Goal: Task Accomplishment & Management: Complete application form

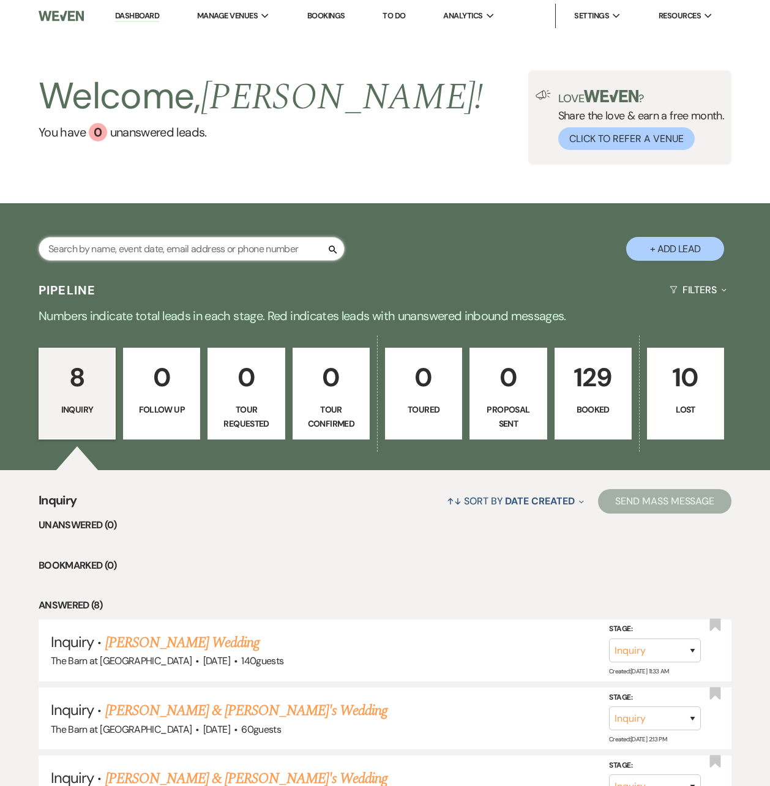
click at [205, 255] on input "text" at bounding box center [192, 249] width 306 height 24
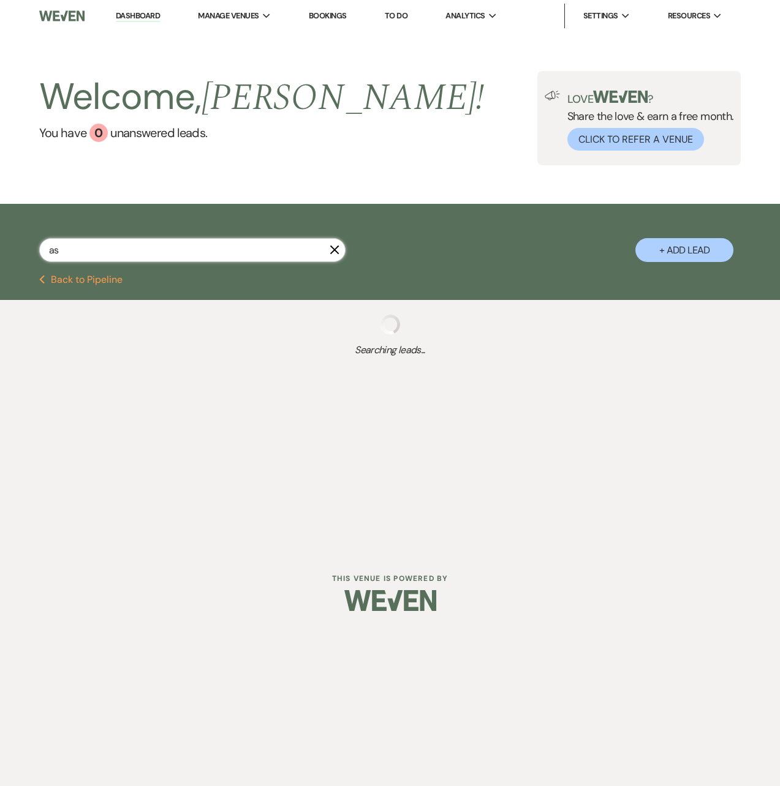
type input "ash"
select select "8"
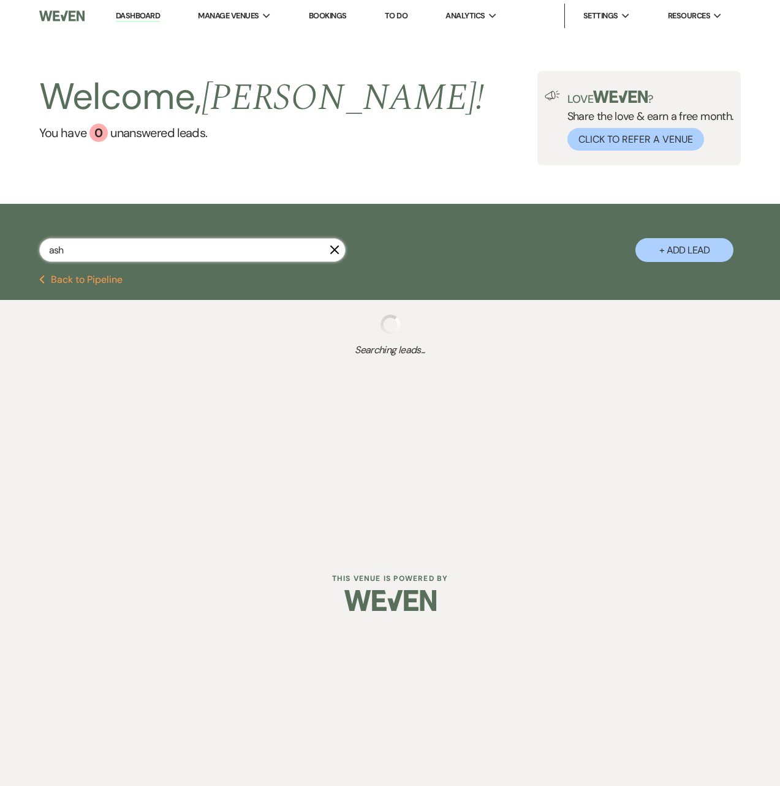
select select "8"
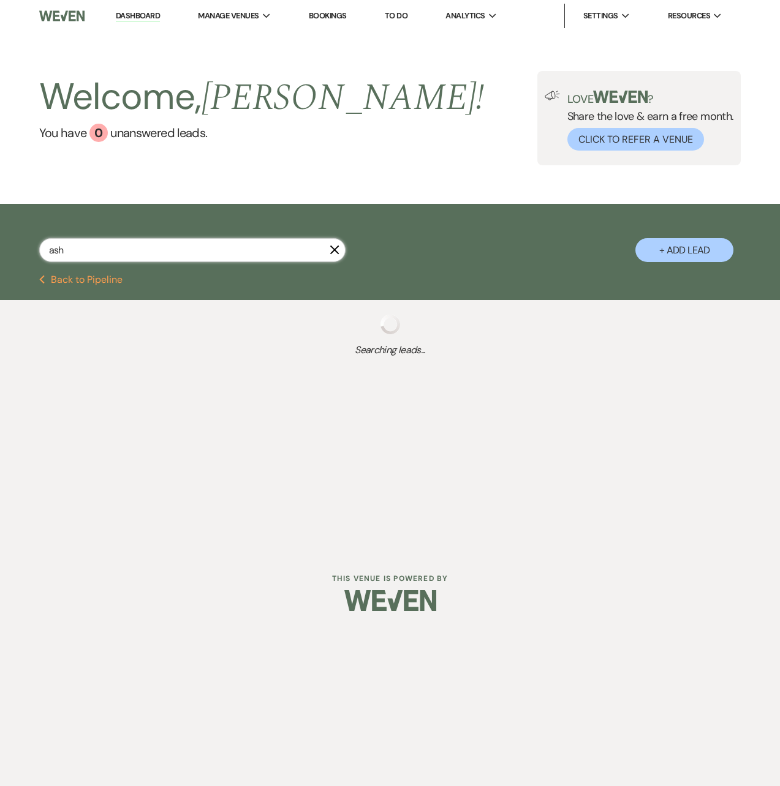
select select "8"
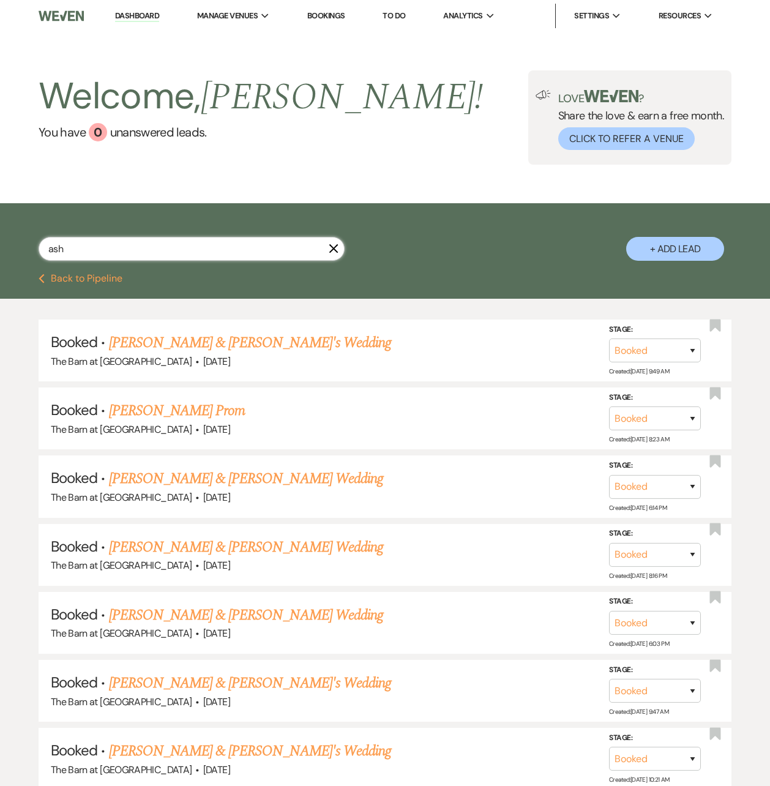
type input "ashl"
select select "8"
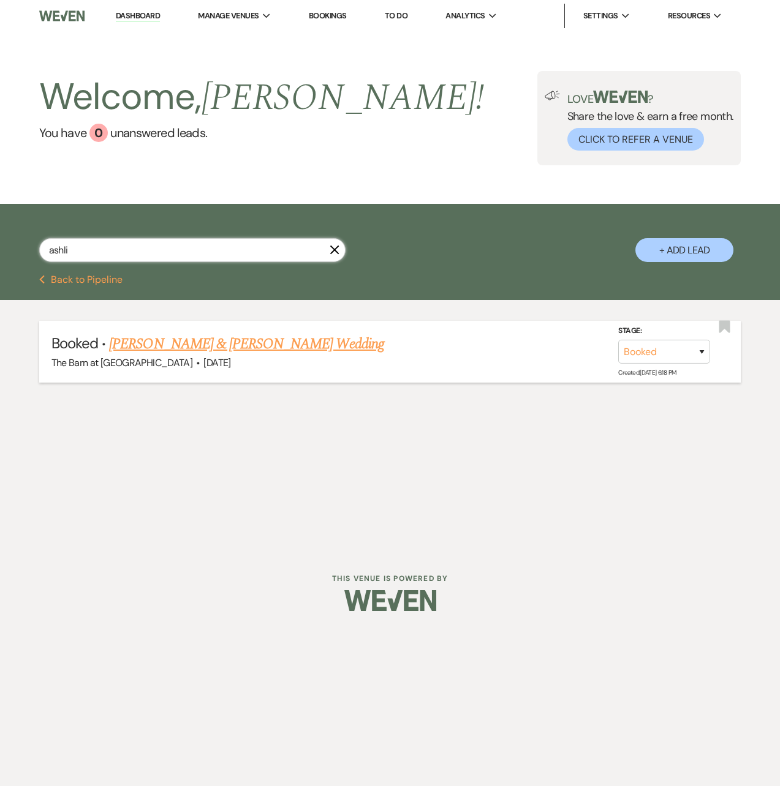
type input "ashli"
click at [193, 340] on link "[PERSON_NAME] & [PERSON_NAME] Wedding" at bounding box center [246, 344] width 274 height 22
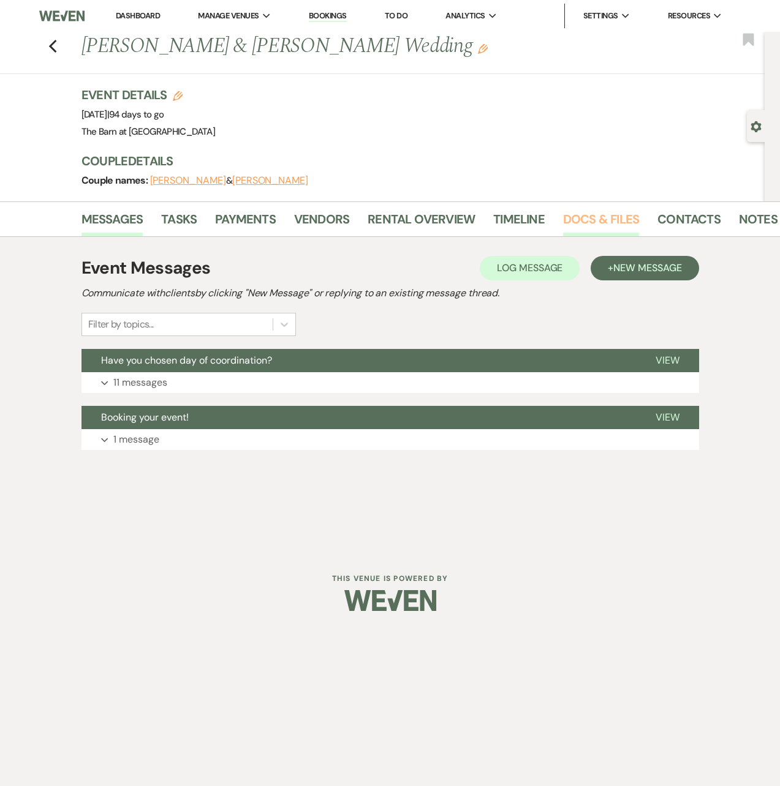
click at [618, 218] on link "Docs & Files" at bounding box center [601, 222] width 76 height 27
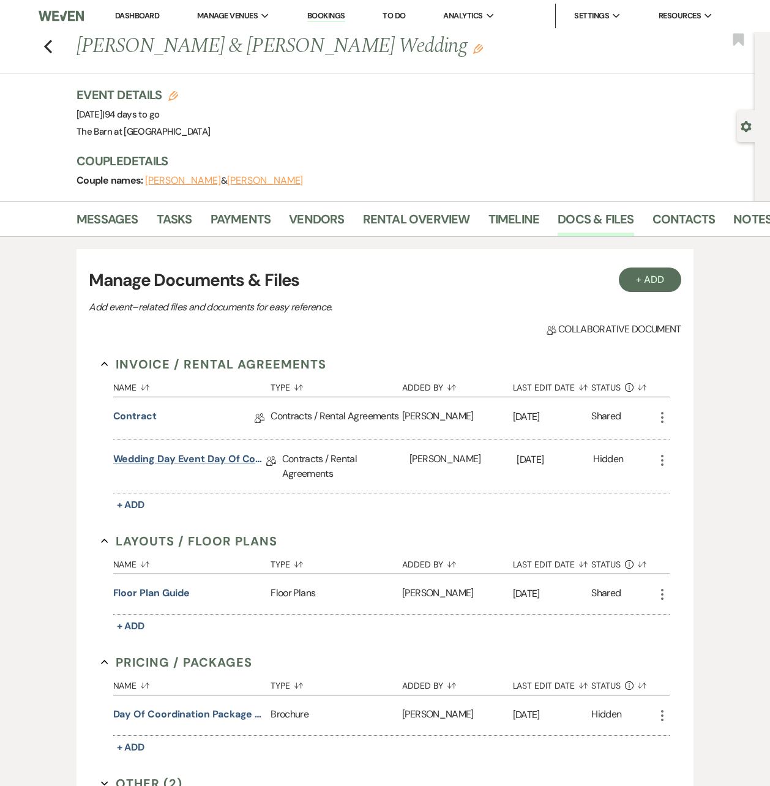
click at [246, 460] on link "Wedding Day Event Day of Coordinator" at bounding box center [189, 461] width 153 height 19
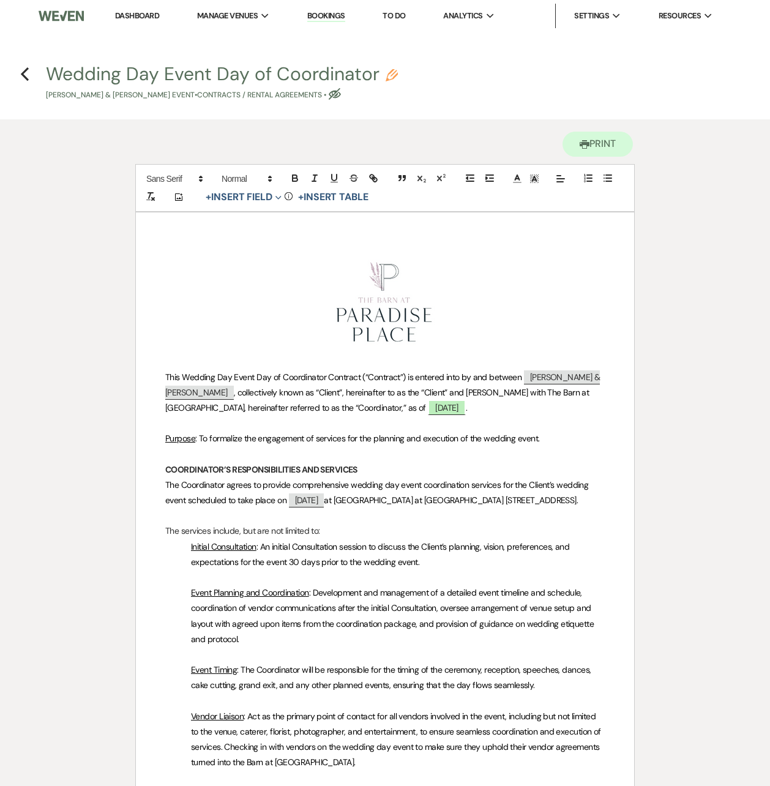
click at [29, 73] on h4 "Previous Wedding Day Event Day of Coordinator Pencil [PERSON_NAME] & [PERSON_NA…" at bounding box center [385, 81] width 770 height 40
click at [24, 74] on icon "Previous" at bounding box center [24, 74] width 9 height 15
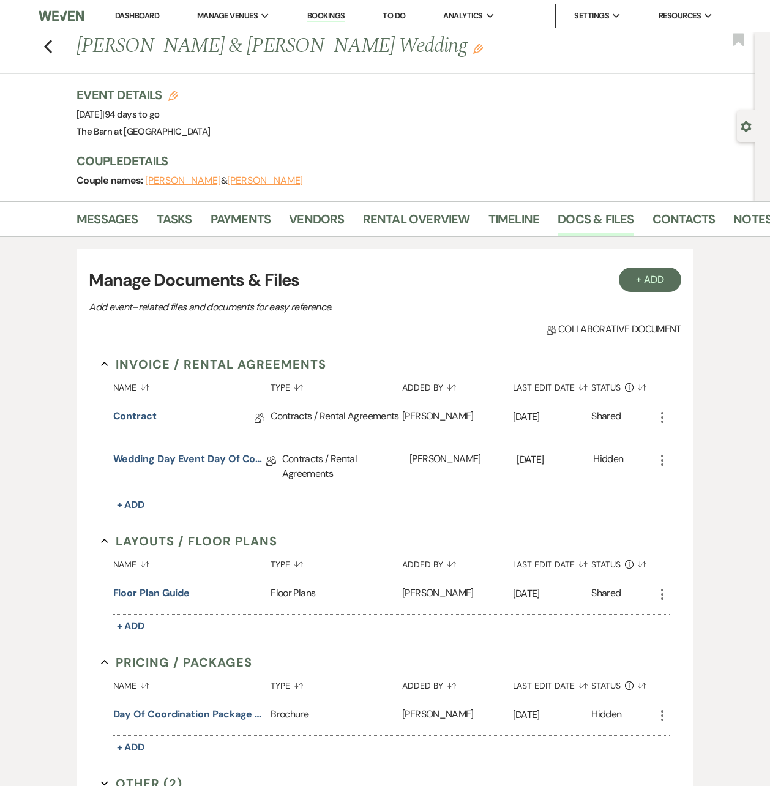
click at [663, 463] on icon "More" at bounding box center [662, 460] width 15 height 15
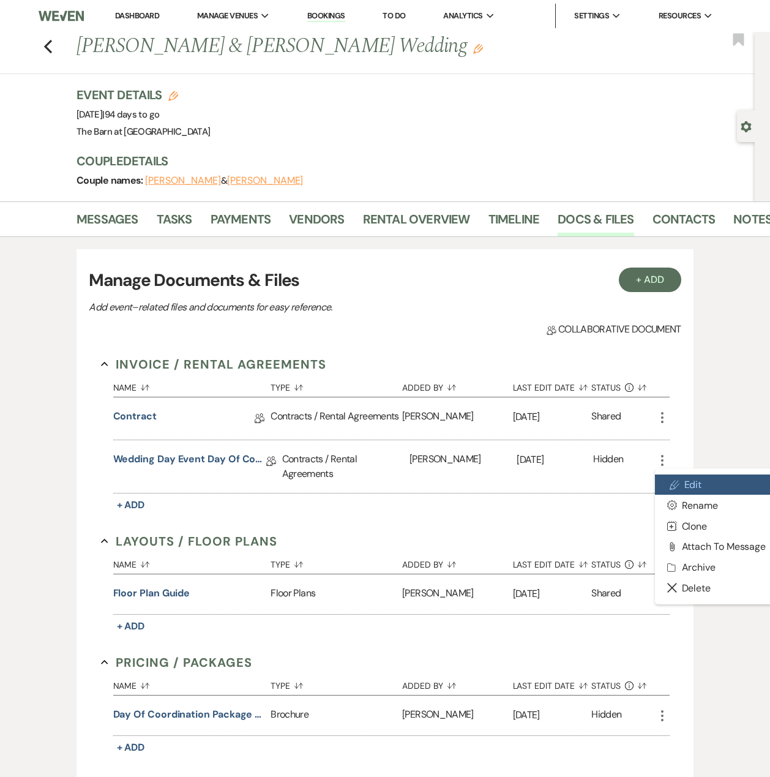
click at [744, 481] on link "Pencil Edit" at bounding box center [717, 485] width 124 height 21
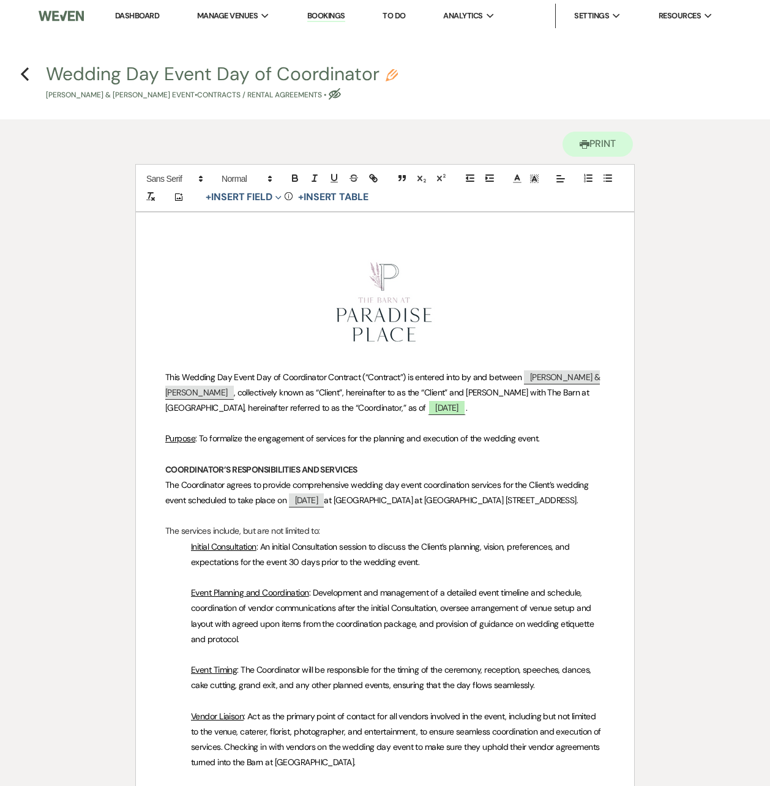
click at [341, 97] on icon "Eye Blocked" at bounding box center [335, 94] width 12 height 12
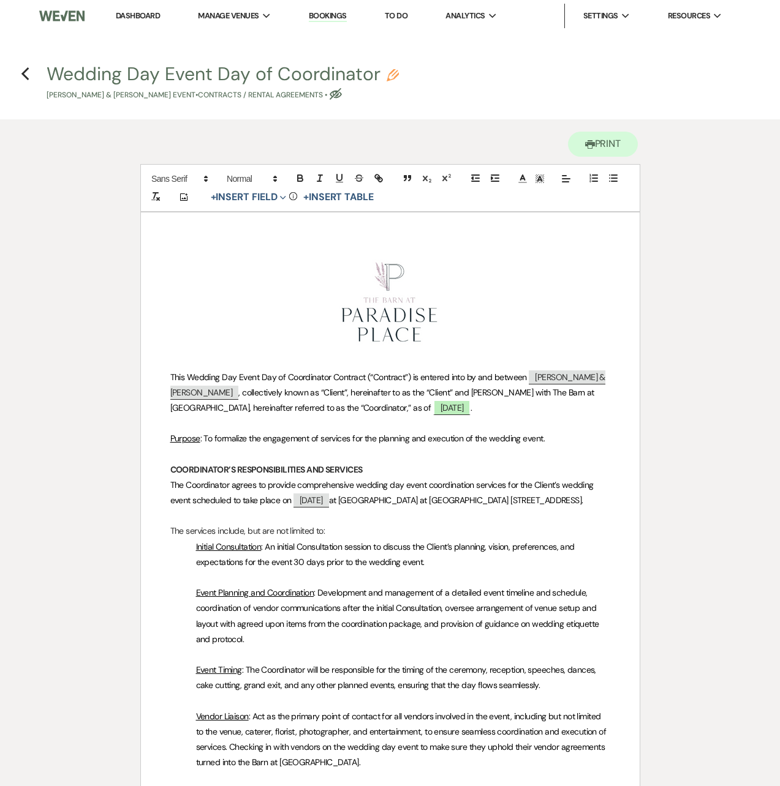
select select "10"
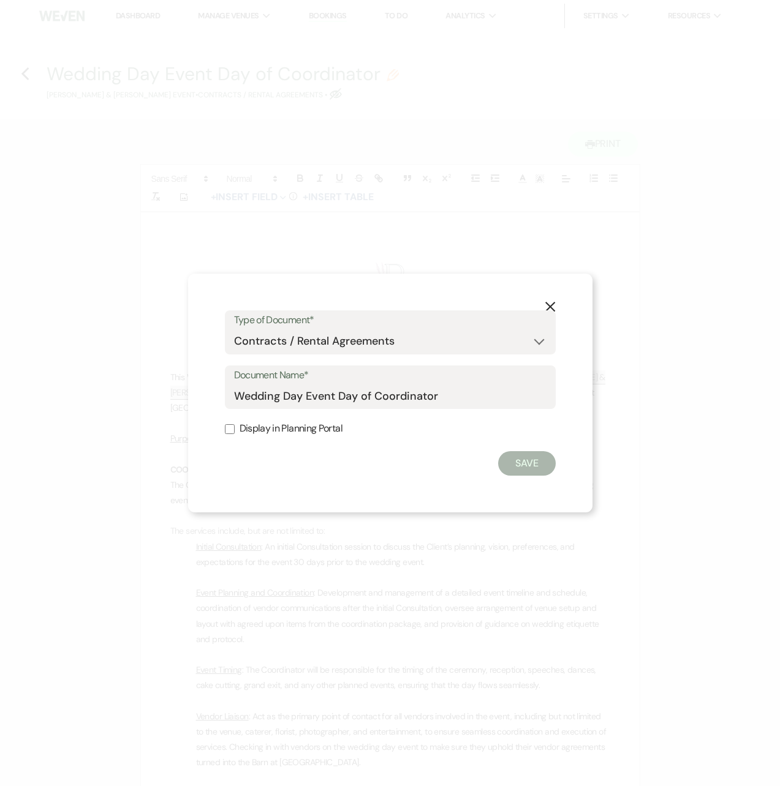
click at [228, 429] on input "Display in Planning Portal" at bounding box center [230, 429] width 10 height 10
checkbox input "true"
click at [536, 466] on button "Save" at bounding box center [527, 463] width 58 height 24
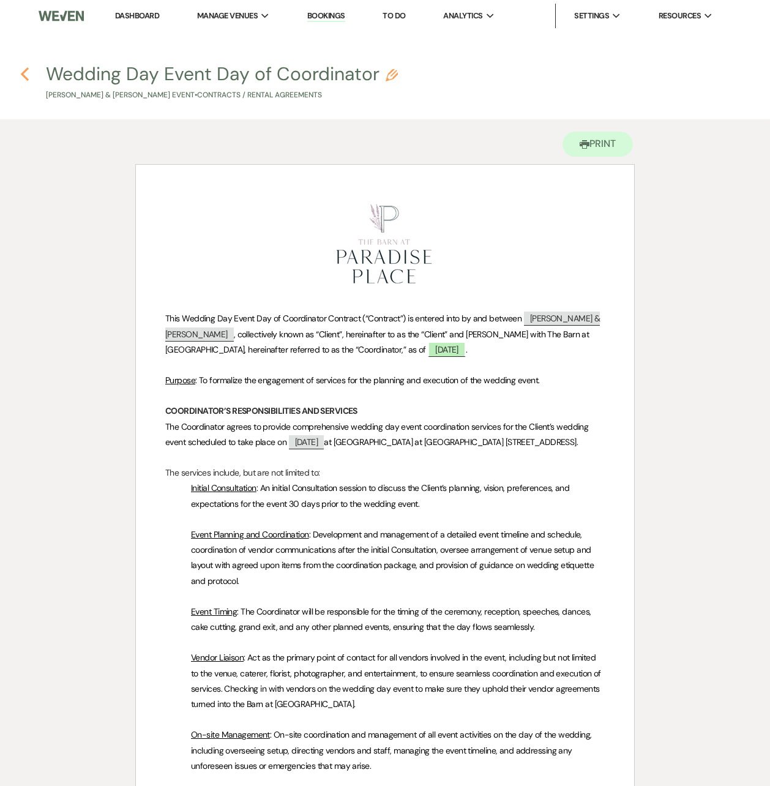
click at [24, 72] on use "button" at bounding box center [25, 73] width 8 height 13
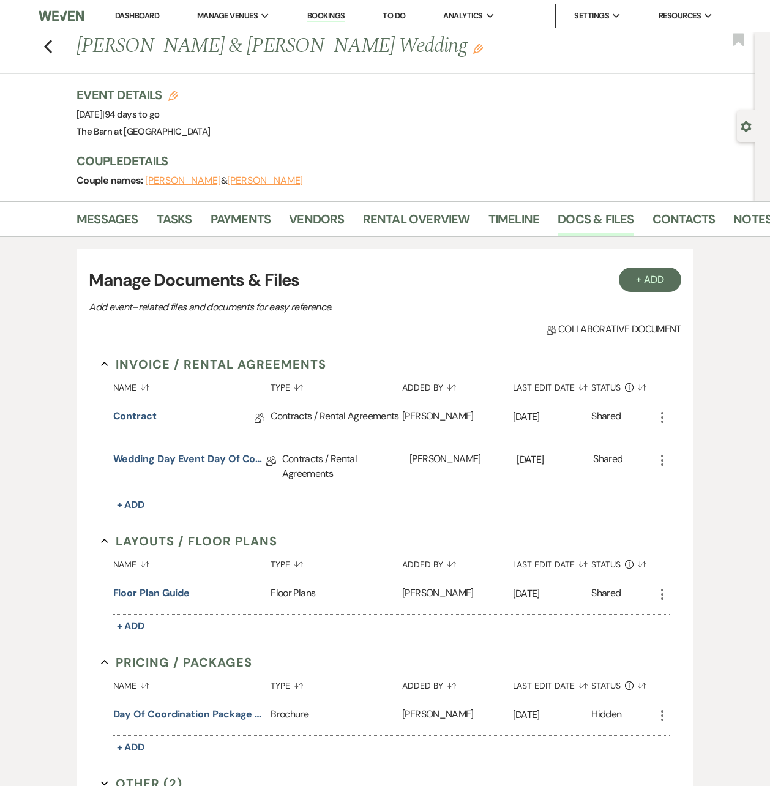
click at [664, 460] on icon "More" at bounding box center [662, 460] width 15 height 15
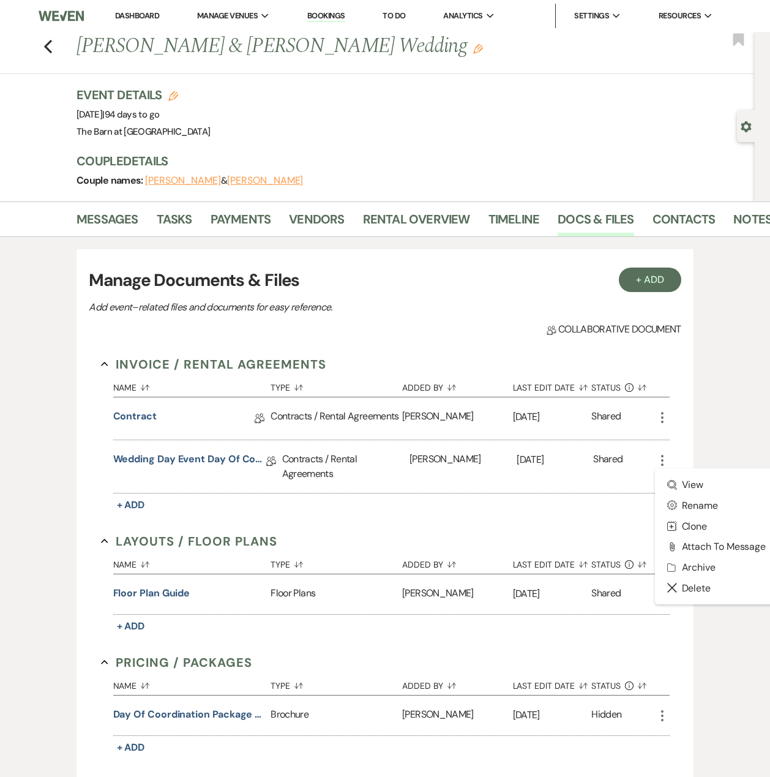
drag, startPoint x: 734, startPoint y: 419, endPoint x: 460, endPoint y: 282, distance: 306.7
click at [734, 418] on div "Messages Tasks Payments Vendors Rental Overview Timeline Docs & Files Contacts …" at bounding box center [385, 552] width 770 height 703
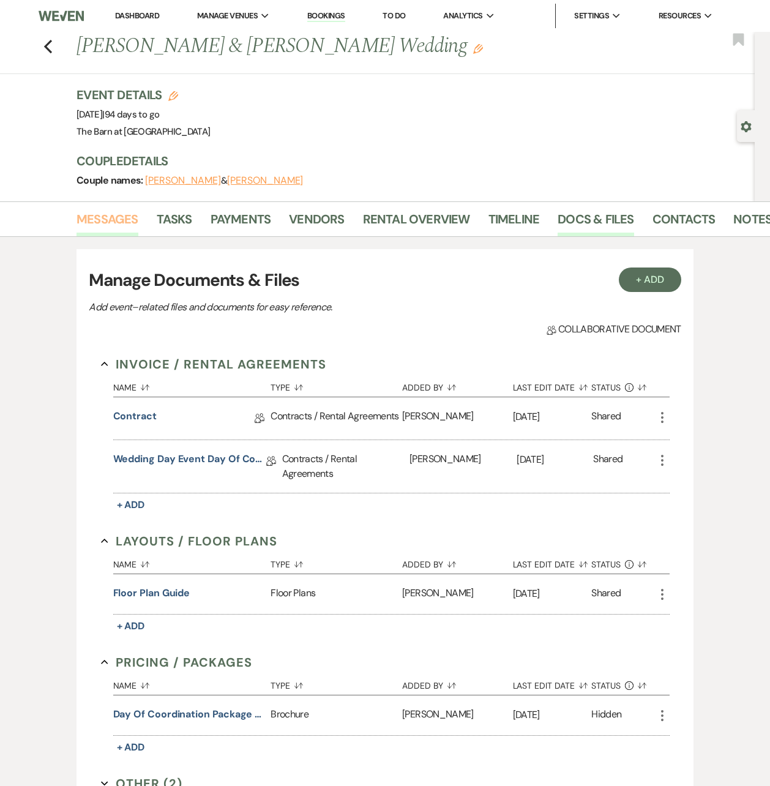
click at [94, 225] on link "Messages" at bounding box center [108, 222] width 62 height 27
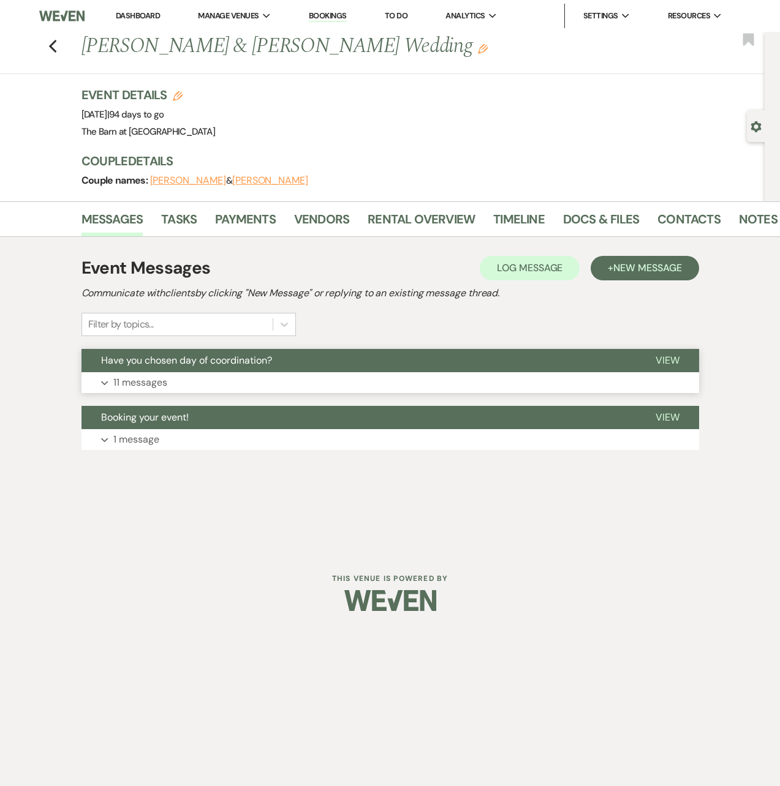
click at [172, 377] on button "Expand 11 messages" at bounding box center [389, 382] width 617 height 21
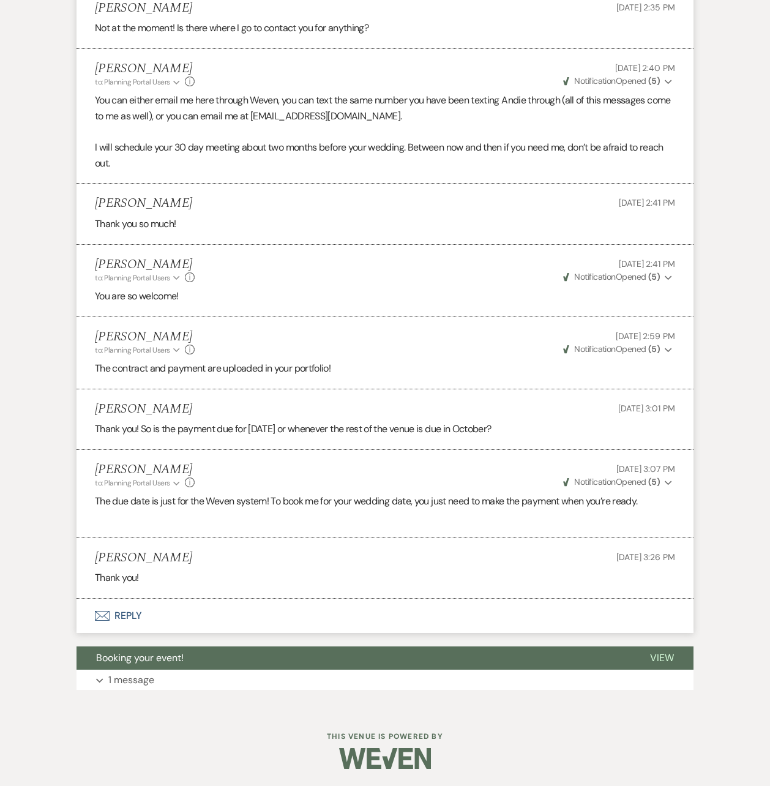
click at [123, 613] on button "Envelope Reply" at bounding box center [385, 616] width 617 height 34
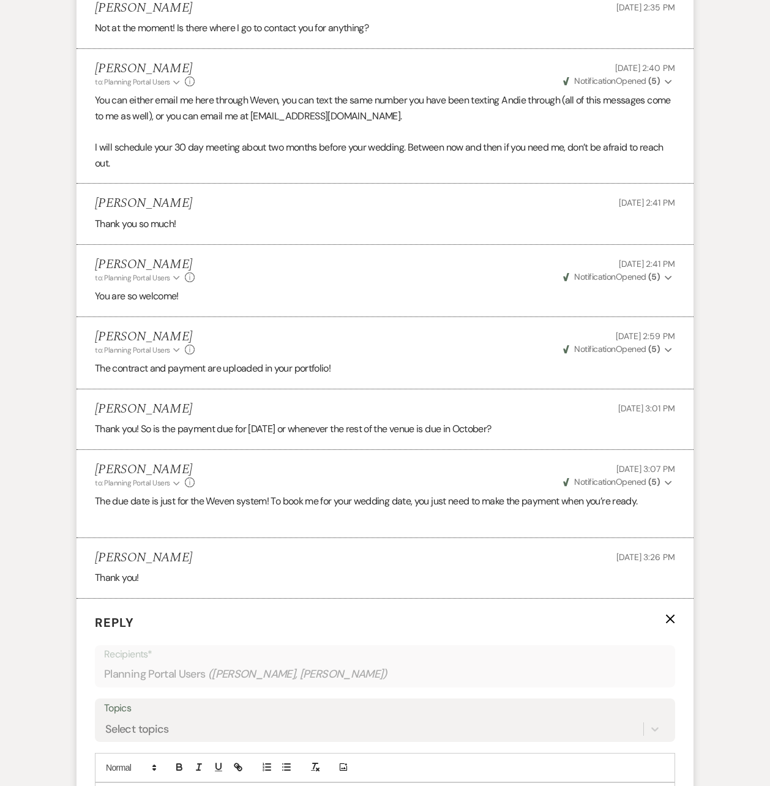
scroll to position [1236, 0]
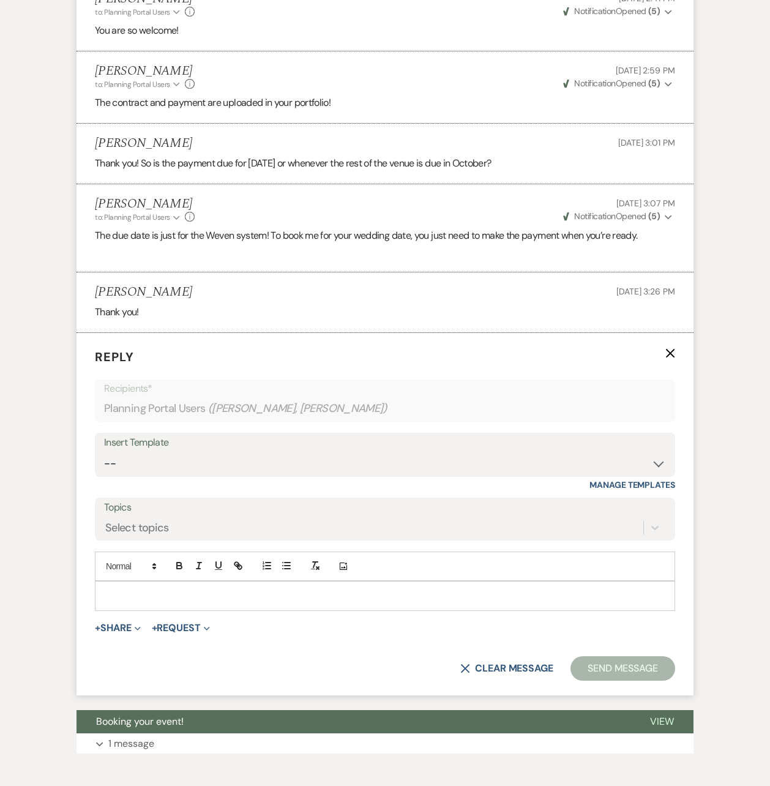
click at [159, 595] on p at bounding box center [385, 595] width 561 height 13
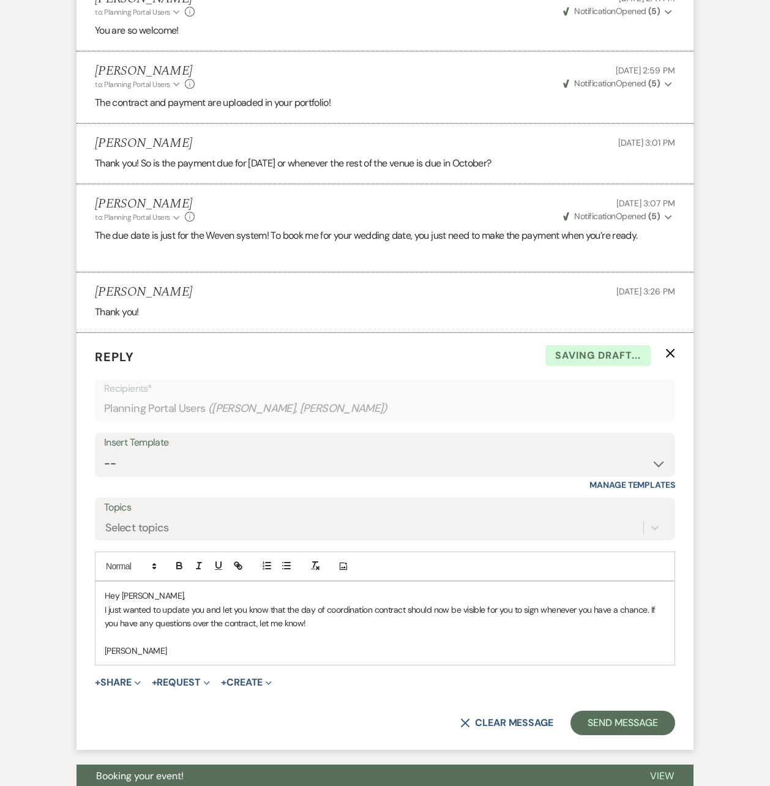
click at [128, 651] on p "[PERSON_NAME]" at bounding box center [385, 650] width 561 height 13
click at [208, 655] on p "[PERSON_NAME]" at bounding box center [385, 650] width 561 height 13
click at [328, 631] on p at bounding box center [385, 637] width 561 height 13
click at [618, 719] on button "Send Message" at bounding box center [623, 723] width 105 height 24
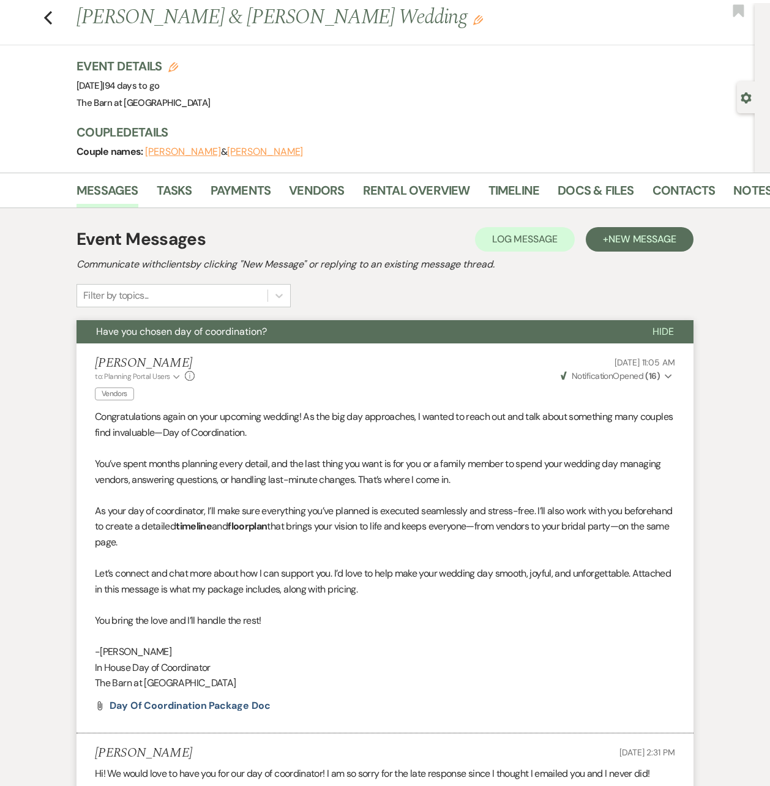
scroll to position [0, 0]
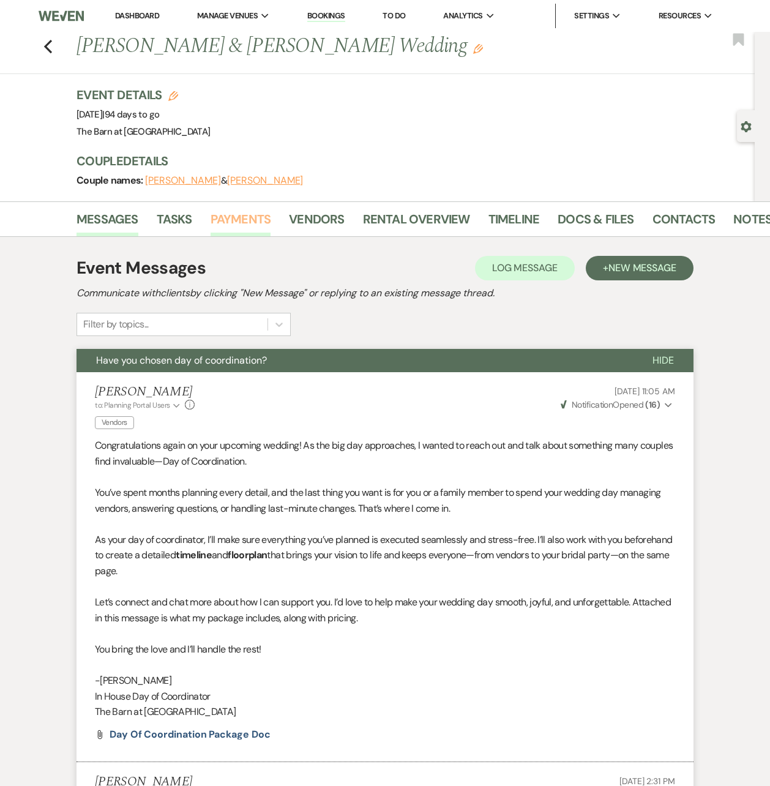
click at [235, 225] on link "Payments" at bounding box center [241, 222] width 61 height 27
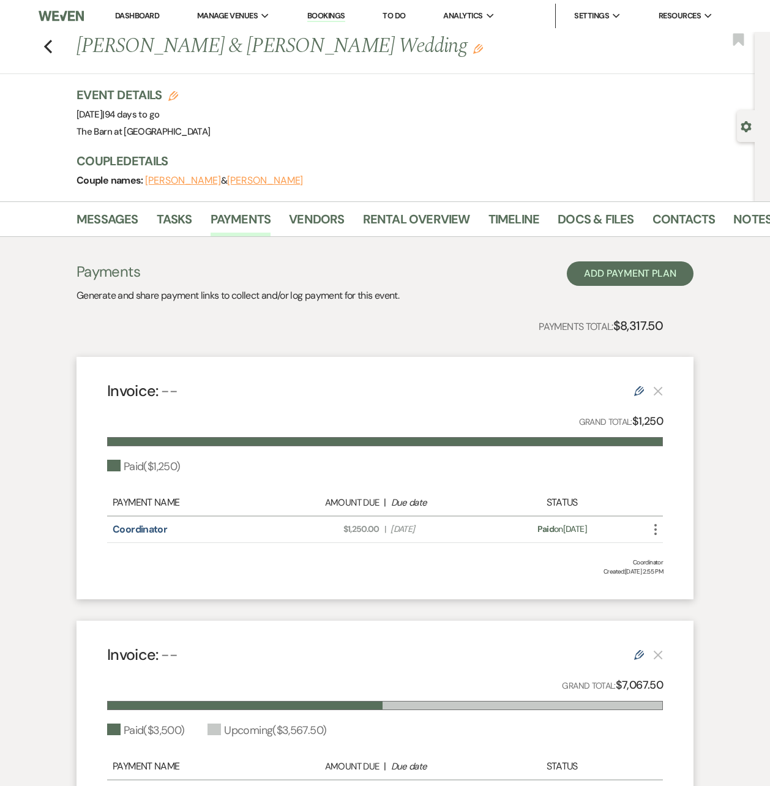
click at [58, 53] on div "Previous [PERSON_NAME] & [PERSON_NAME] Wedding Edit Bookmark" at bounding box center [374, 53] width 761 height 42
click at [50, 47] on use "button" at bounding box center [48, 46] width 8 height 13
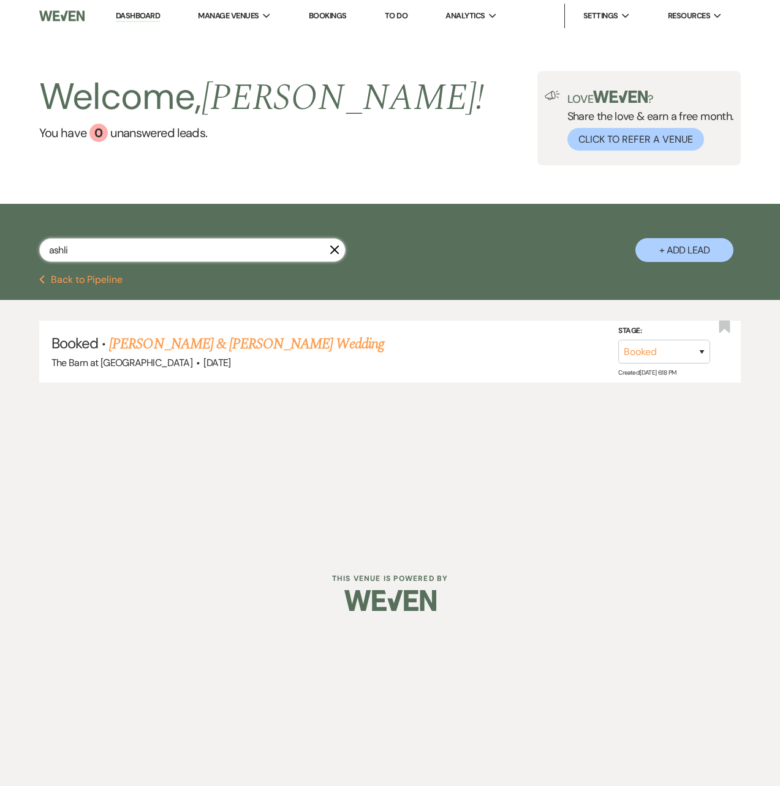
click at [127, 247] on input "ashli" at bounding box center [192, 250] width 306 height 24
drag, startPoint x: 26, startPoint y: 224, endPoint x: -31, endPoint y: 211, distance: 59.0
click at [0, 211] on html "Dashboard Manage Venues Expand The Barn at [GEOGRAPHIC_DATA] Bookings To Do Ana…" at bounding box center [390, 314] width 780 height 629
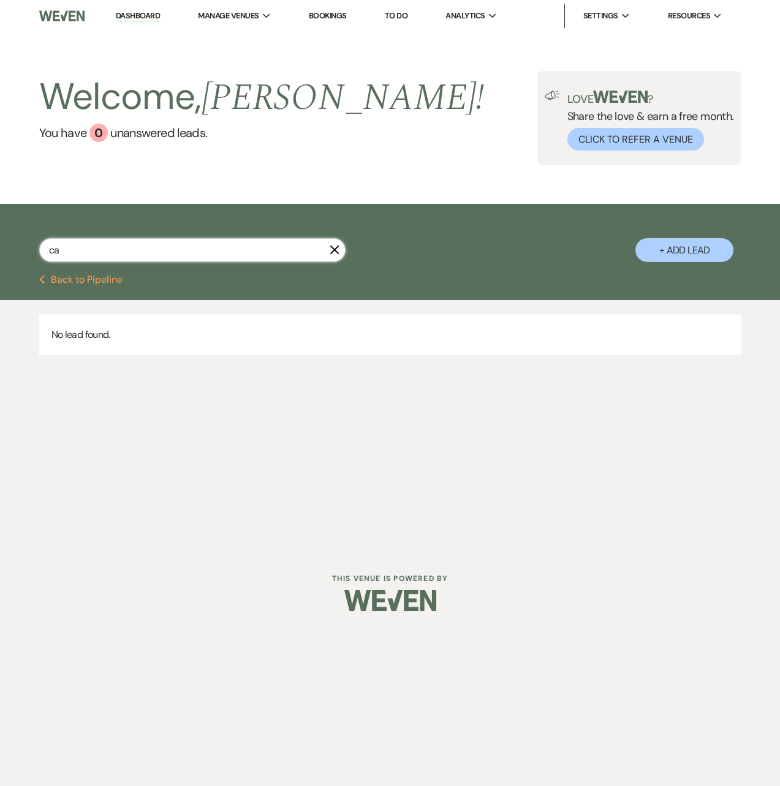
type input "c"
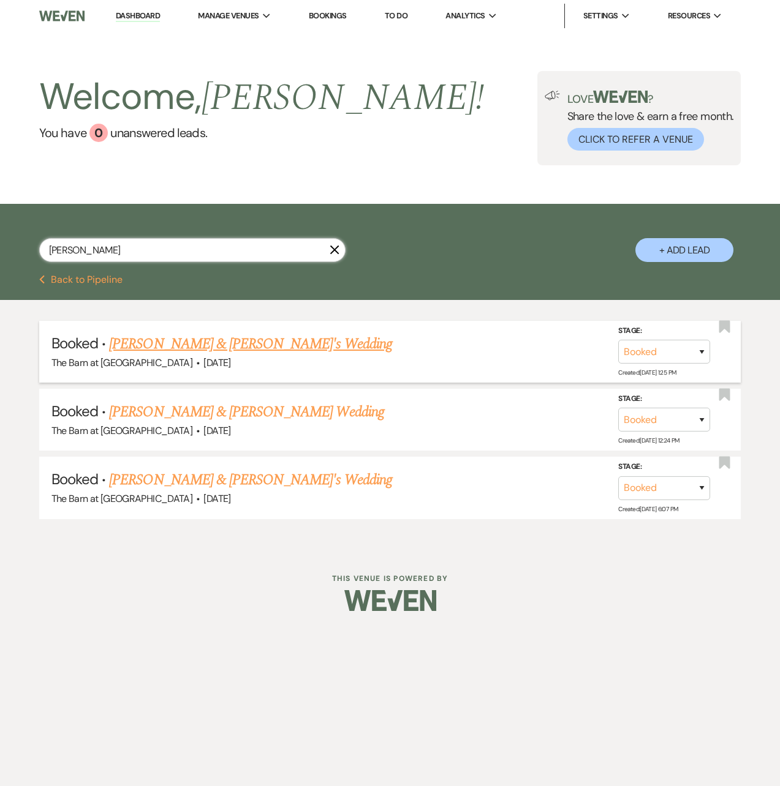
type input "[PERSON_NAME]"
click at [178, 344] on link "[PERSON_NAME] & [PERSON_NAME]'s Wedding" at bounding box center [250, 344] width 283 height 22
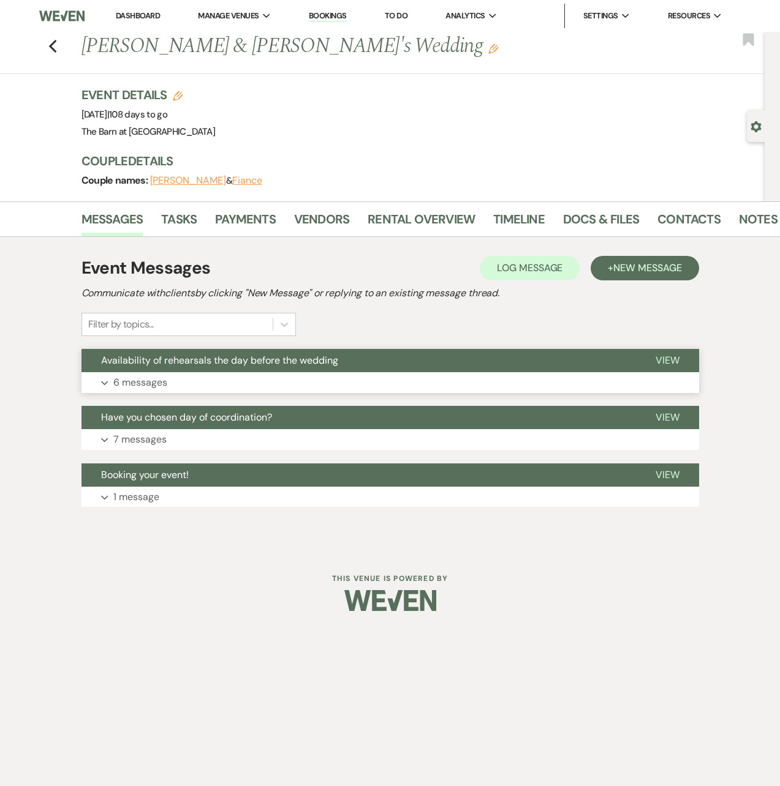
click at [224, 355] on span "Availability of rehearsals the day before the wedding" at bounding box center [219, 360] width 237 height 13
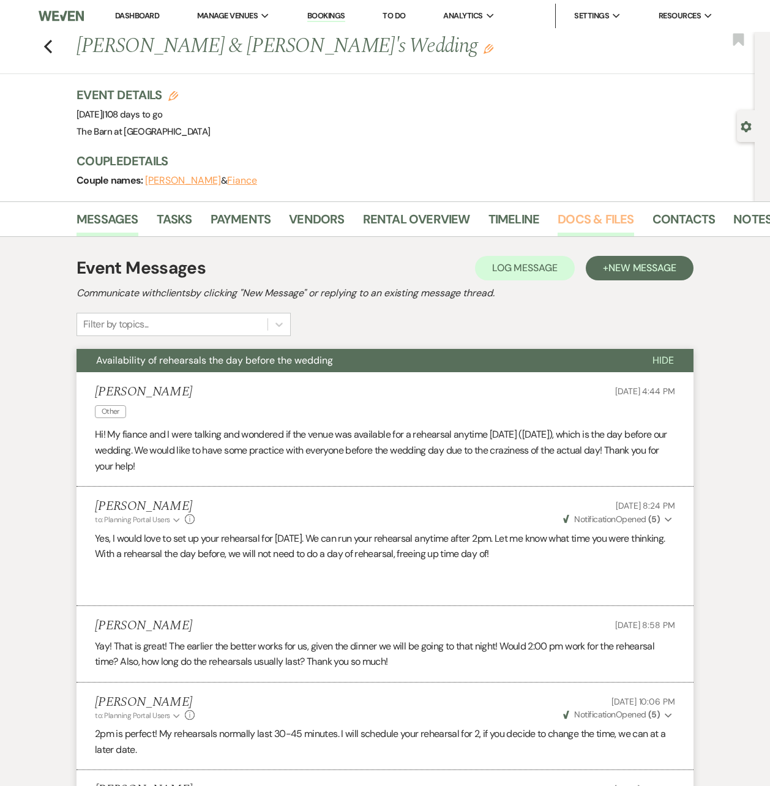
click at [593, 227] on link "Docs & Files" at bounding box center [596, 222] width 76 height 27
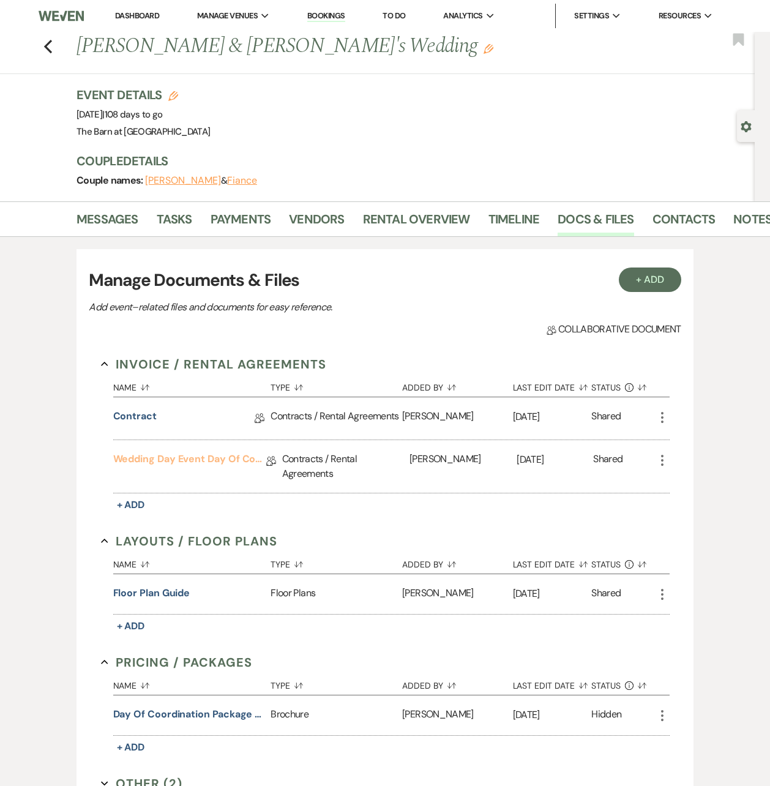
click at [241, 460] on link "Wedding Day Event Day of Coordinator" at bounding box center [189, 461] width 153 height 19
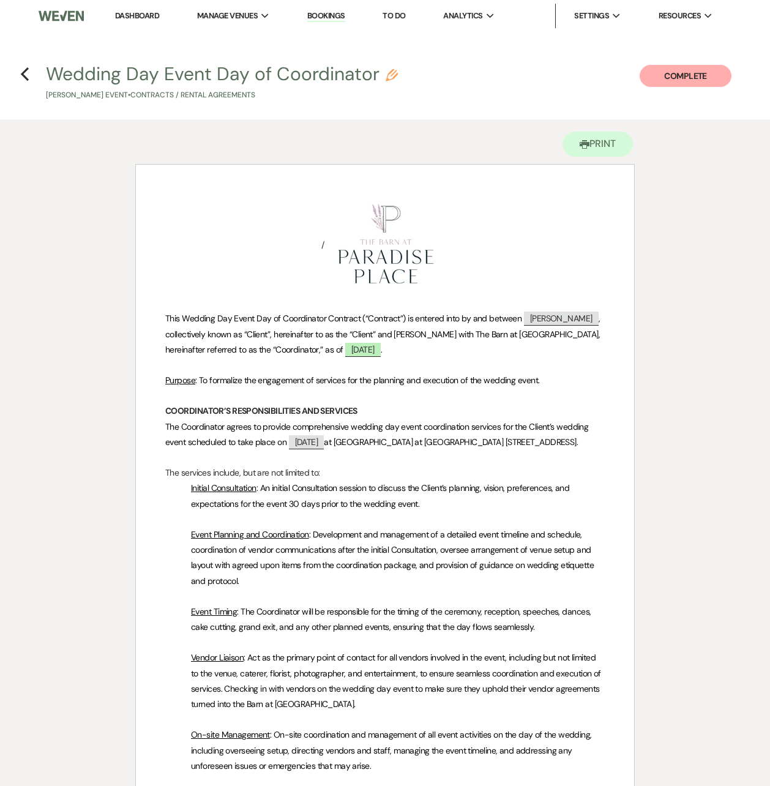
scroll to position [1609, 0]
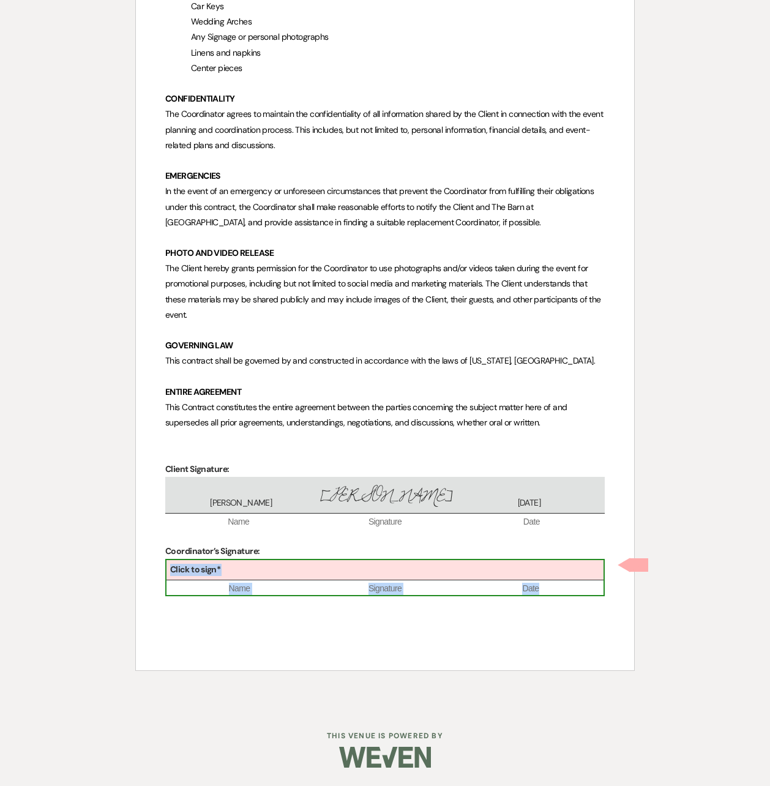
click at [210, 574] on div "Click to sign*" at bounding box center [385, 570] width 437 height 20
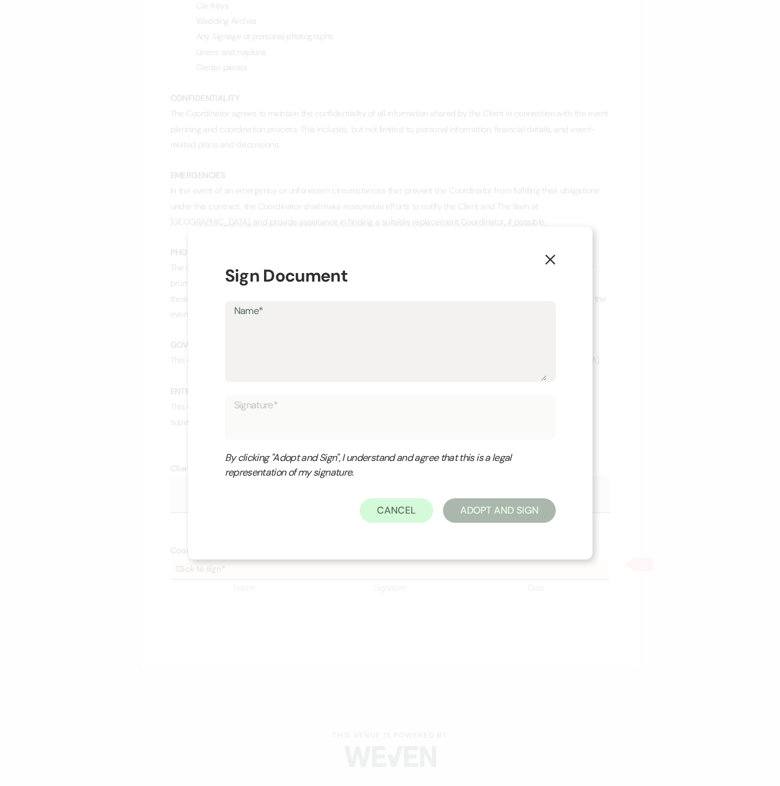
type textarea "H"
type input "H"
type textarea "Ha"
type input "Ha"
type textarea "Hal"
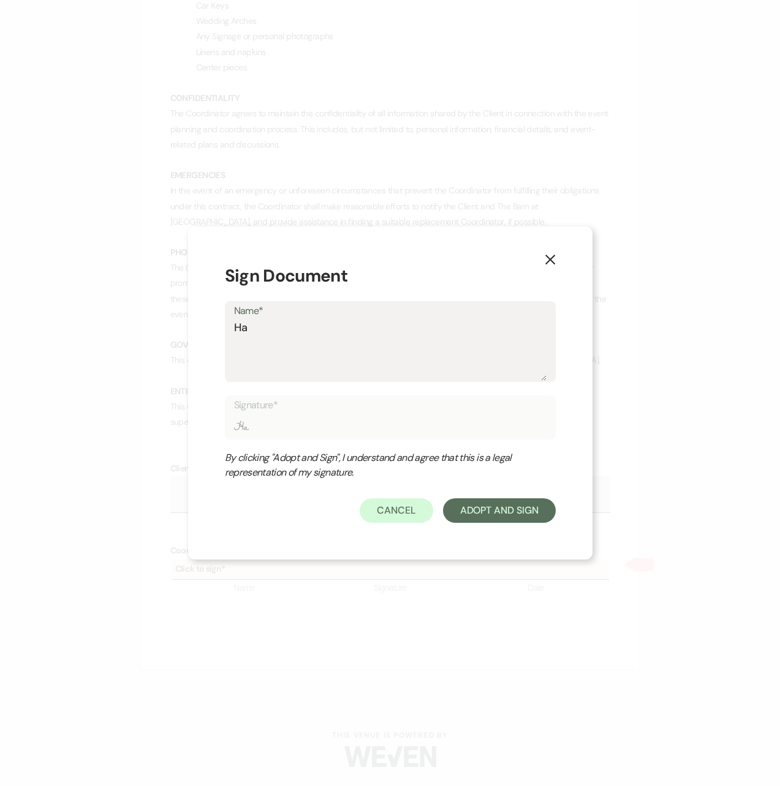
type input "Hal"
type textarea "[PERSON_NAME]"
type input "[PERSON_NAME]"
type textarea "[PERSON_NAME]"
type input "[PERSON_NAME]"
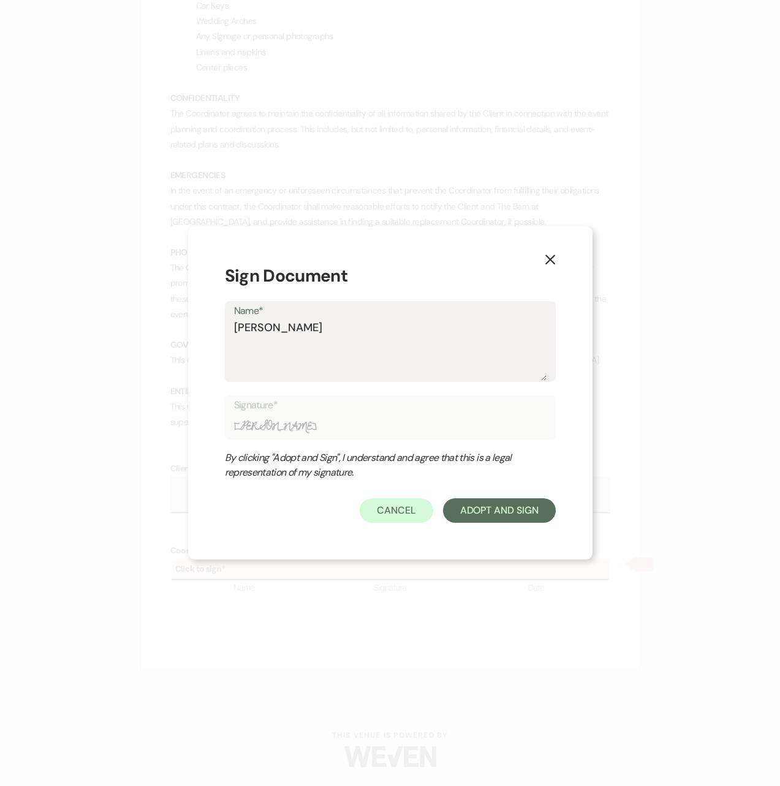
type textarea "[PERSON_NAME]"
type input "[PERSON_NAME]"
type textarea "[PERSON_NAME]"
type input "[PERSON_NAME]"
type textarea "[PERSON_NAME] St"
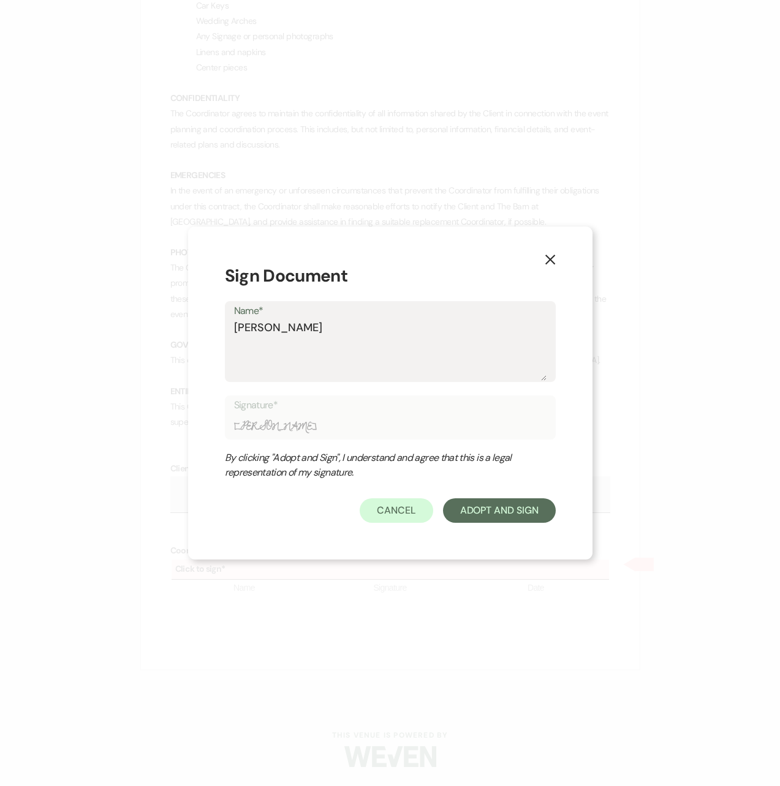
type input "[PERSON_NAME] St"
type textarea "[PERSON_NAME]"
type input "[PERSON_NAME]"
type textarea "[PERSON_NAME]"
type input "[PERSON_NAME]"
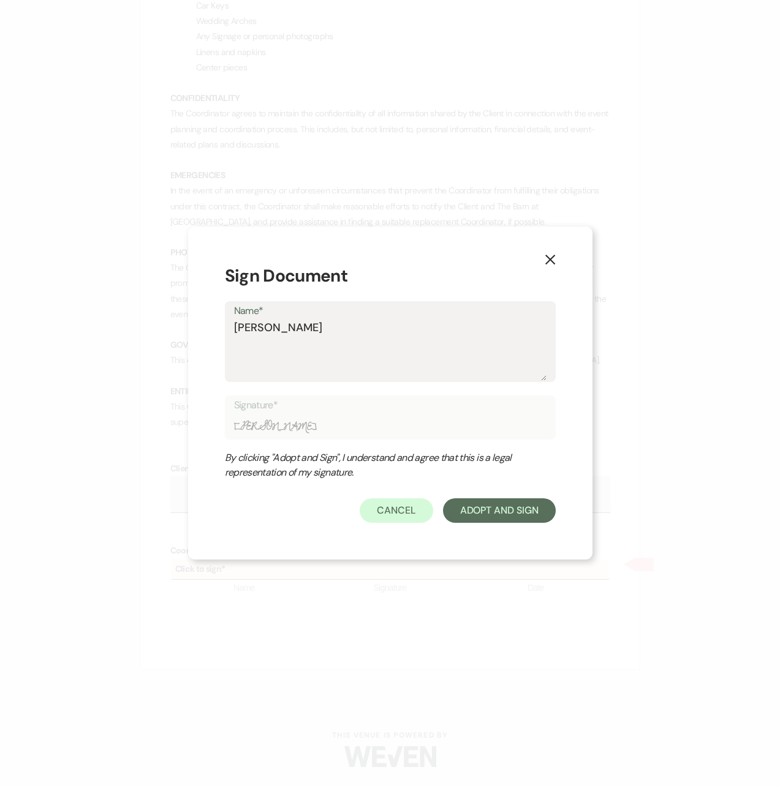
type textarea "[PERSON_NAME]"
type input "[PERSON_NAME]"
type textarea "[PERSON_NAME]"
type input "[PERSON_NAME]"
type textarea "[PERSON_NAME]"
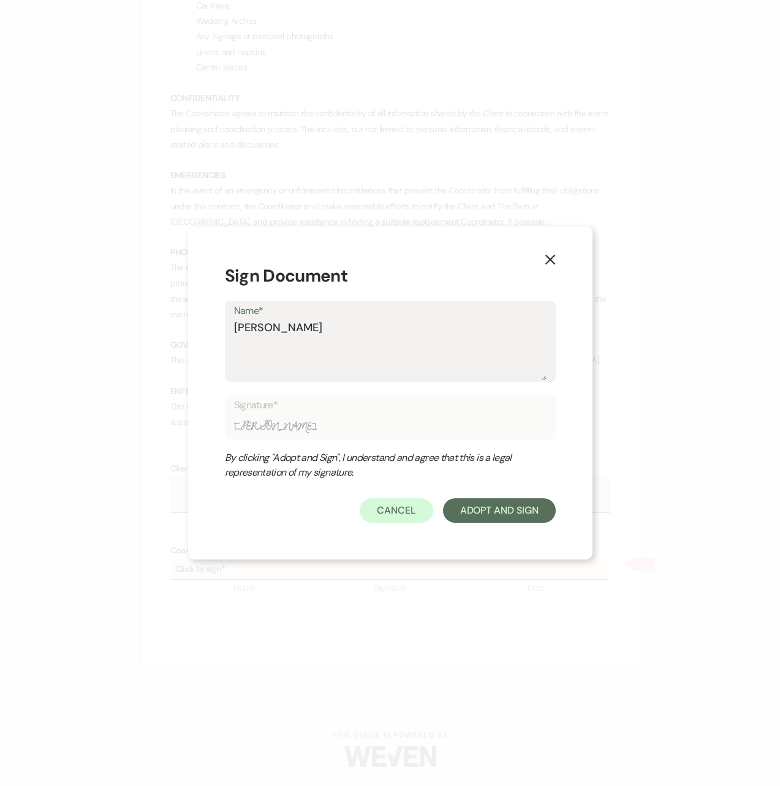
type input "[PERSON_NAME]"
type textarea "[PERSON_NAME]"
type input "[PERSON_NAME]"
type textarea "[PERSON_NAME]"
type input "[PERSON_NAME]"
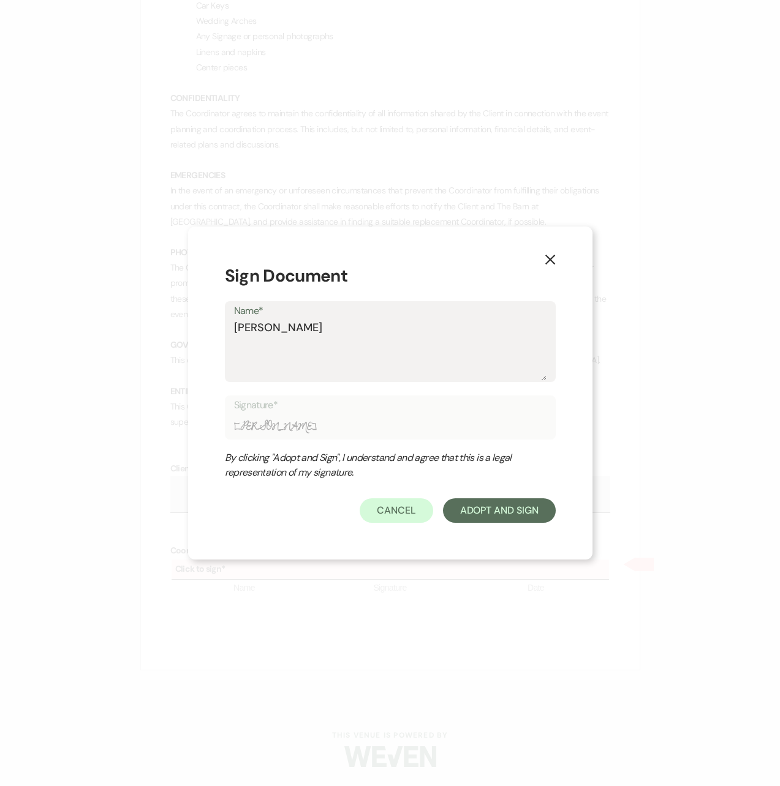
type textarea "[PERSON_NAME]"
type input "[PERSON_NAME]"
type textarea "[PERSON_NAME]"
click at [483, 505] on button "Adopt And Sign" at bounding box center [499, 510] width 113 height 24
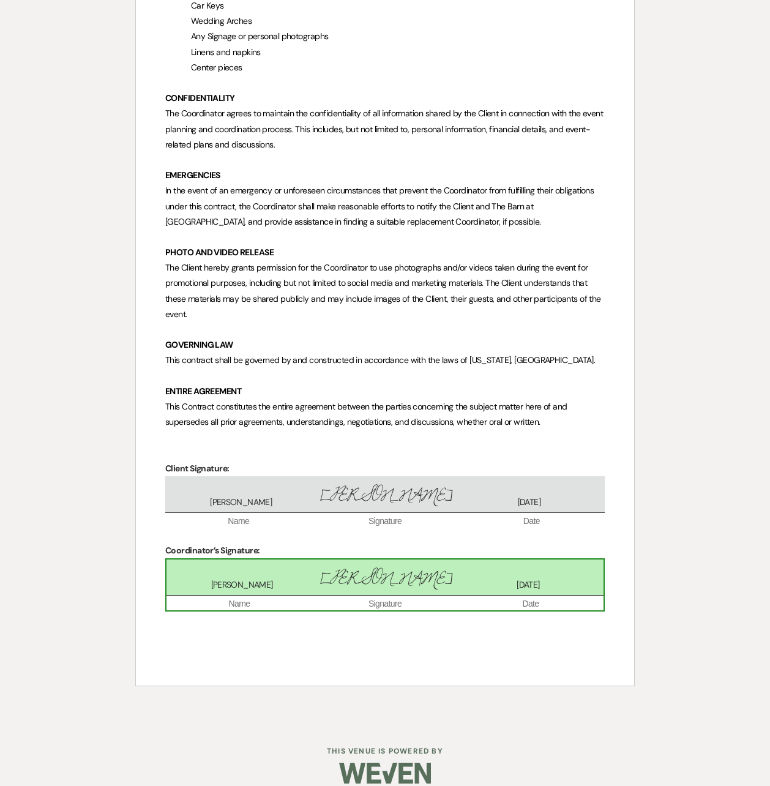
scroll to position [1659, 0]
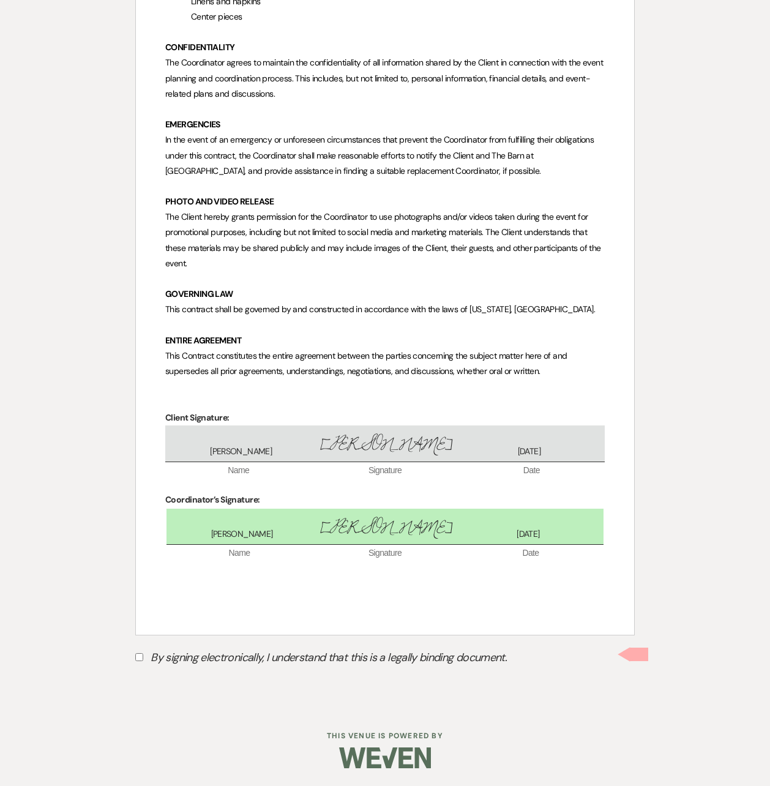
click at [137, 654] on input "By signing electronically, I understand that this is a legally binding document." at bounding box center [139, 657] width 8 height 8
checkbox input "true"
click at [179, 685] on button "Submit" at bounding box center [178, 688] width 86 height 22
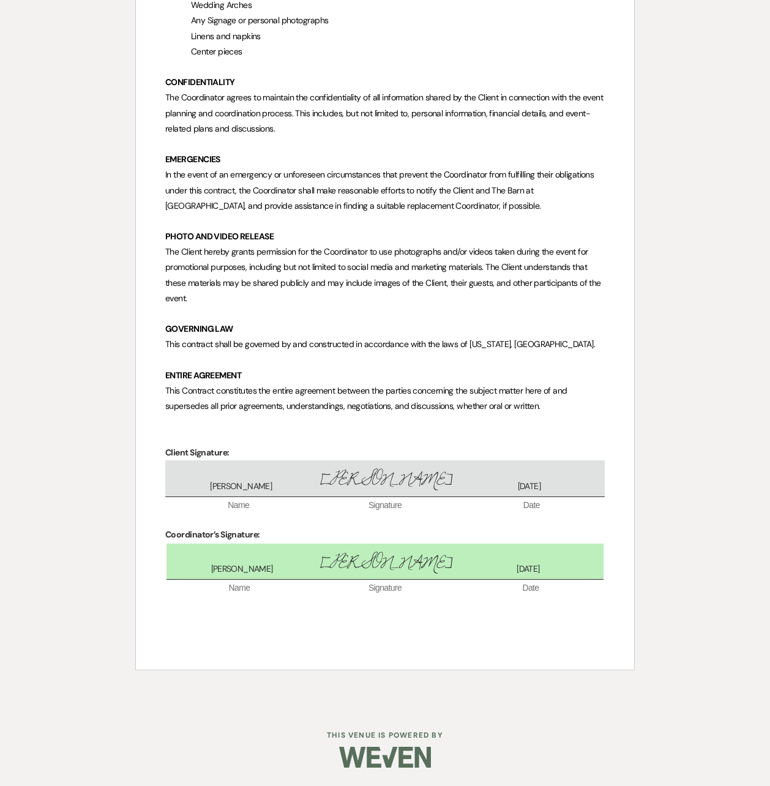
scroll to position [1625, 0]
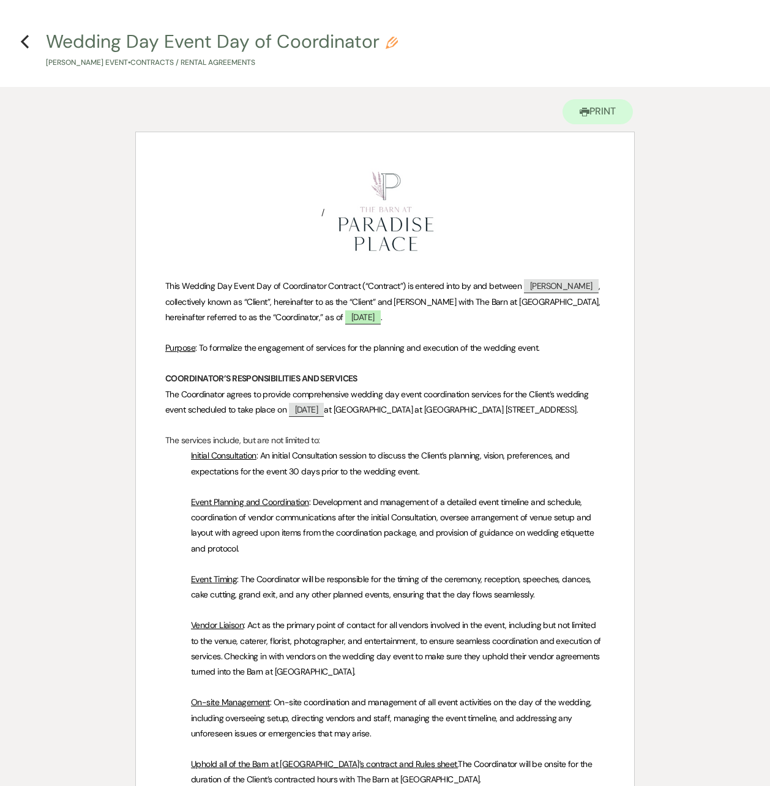
scroll to position [0, 0]
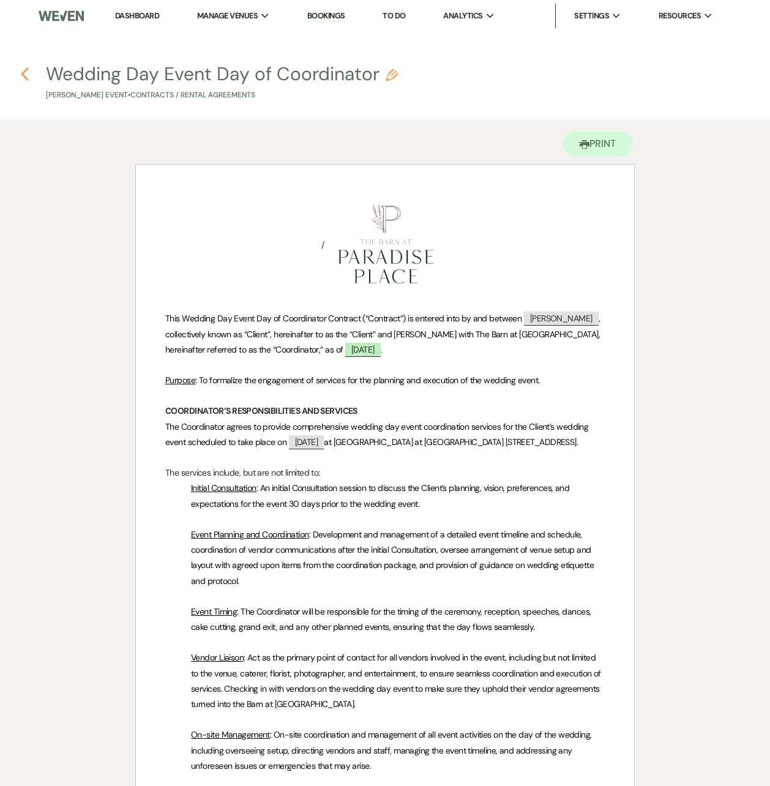
click at [28, 67] on icon "Previous" at bounding box center [24, 74] width 9 height 15
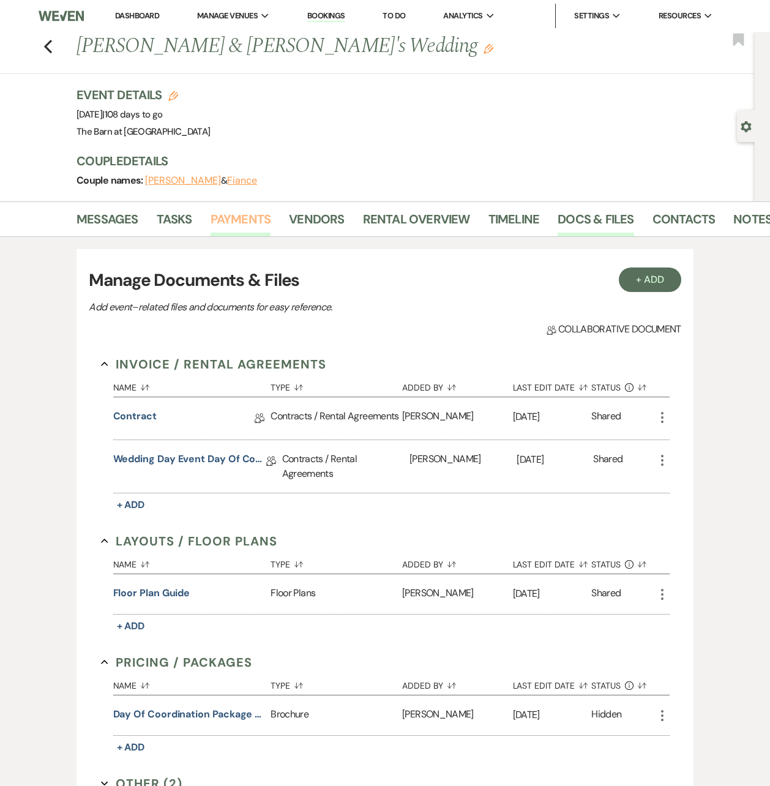
click at [240, 222] on link "Payments" at bounding box center [241, 222] width 61 height 27
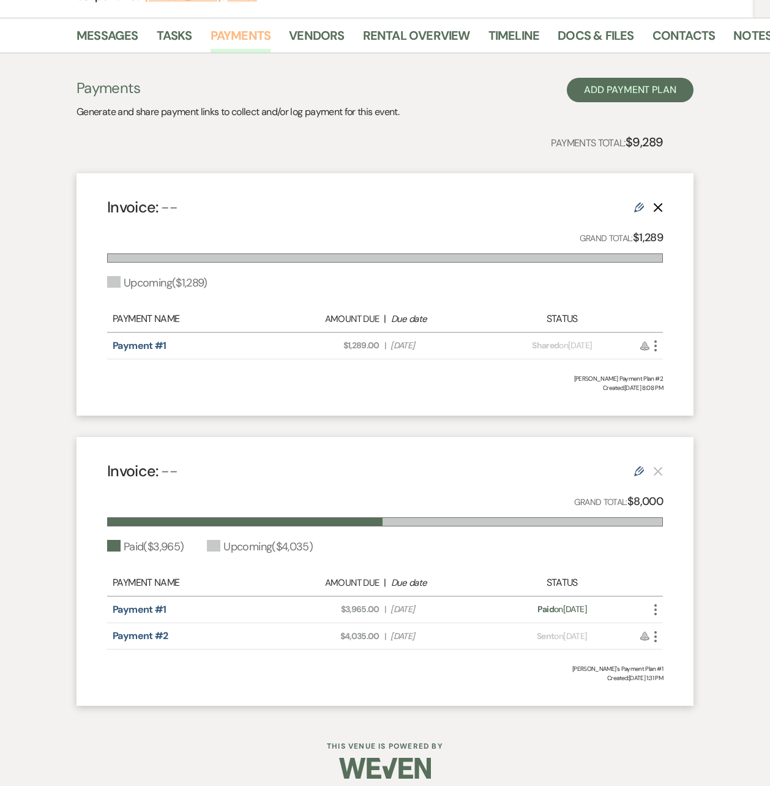
scroll to position [195, 0]
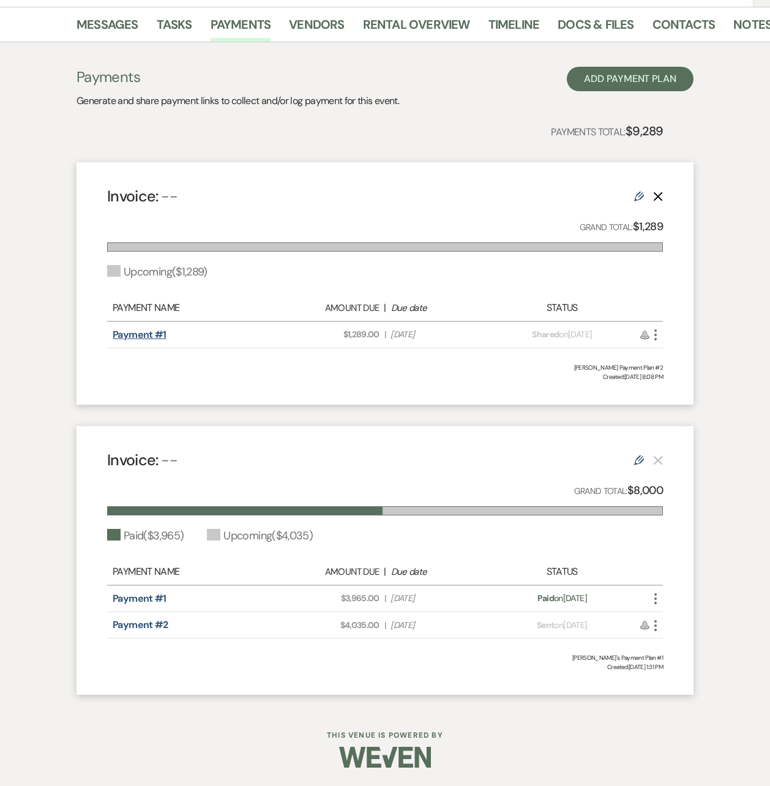
click at [151, 336] on link "Payment #1" at bounding box center [140, 334] width 54 height 13
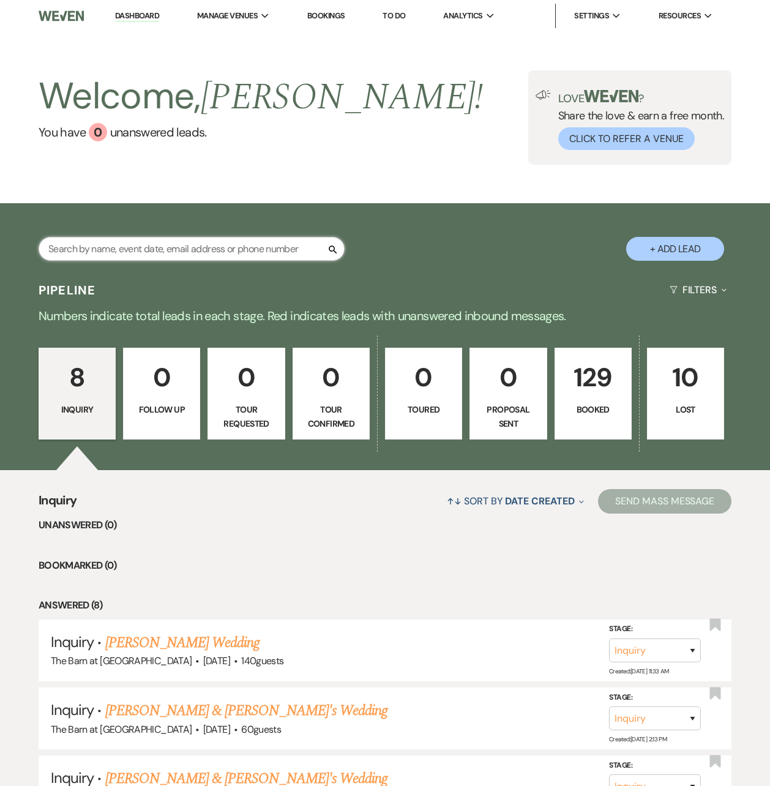
click at [219, 250] on input "text" at bounding box center [192, 249] width 306 height 24
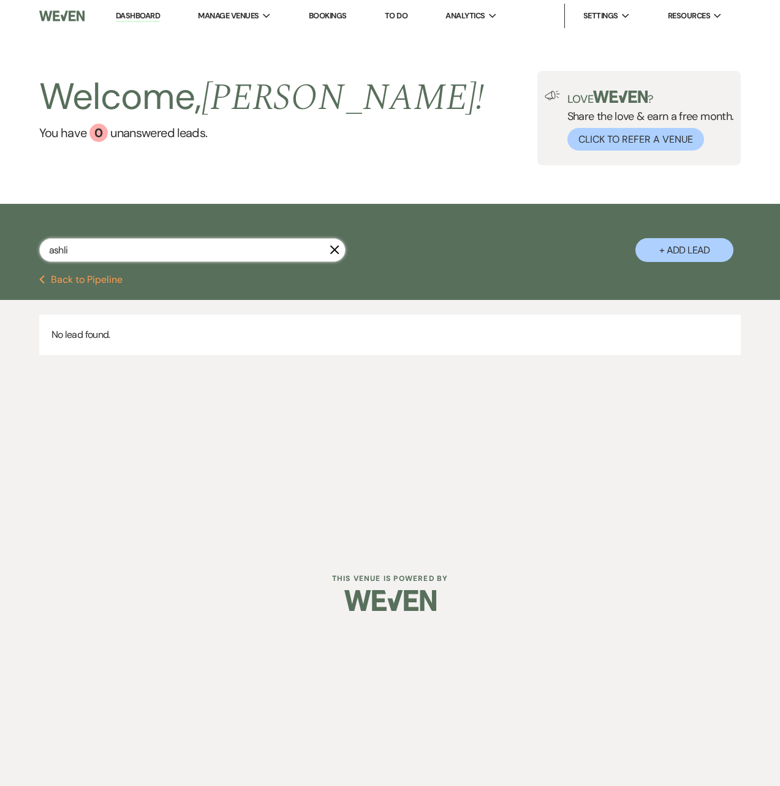
type input "ashli"
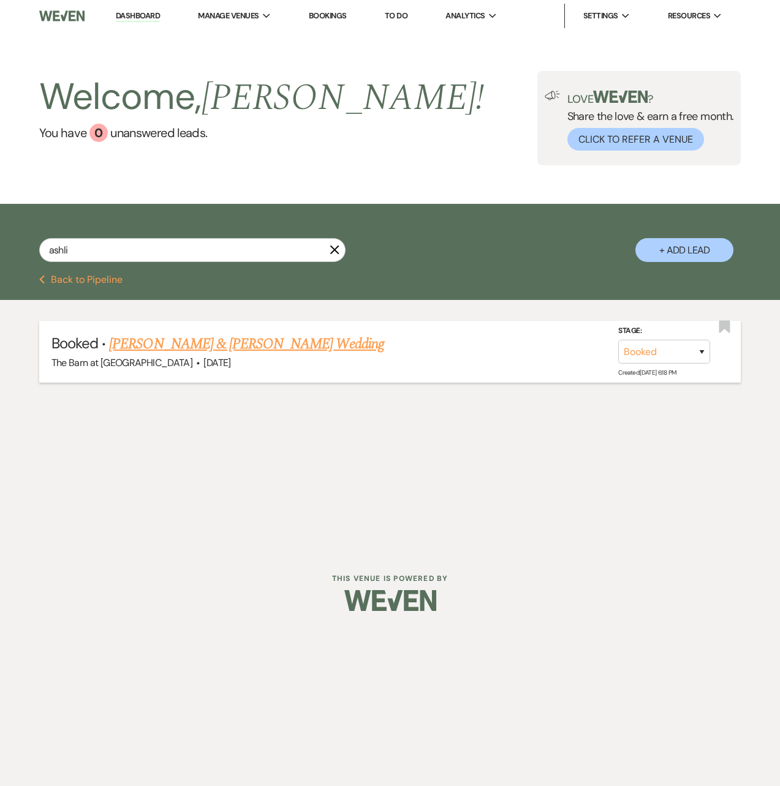
click at [277, 348] on link "[PERSON_NAME] & [PERSON_NAME] Wedding" at bounding box center [246, 344] width 274 height 22
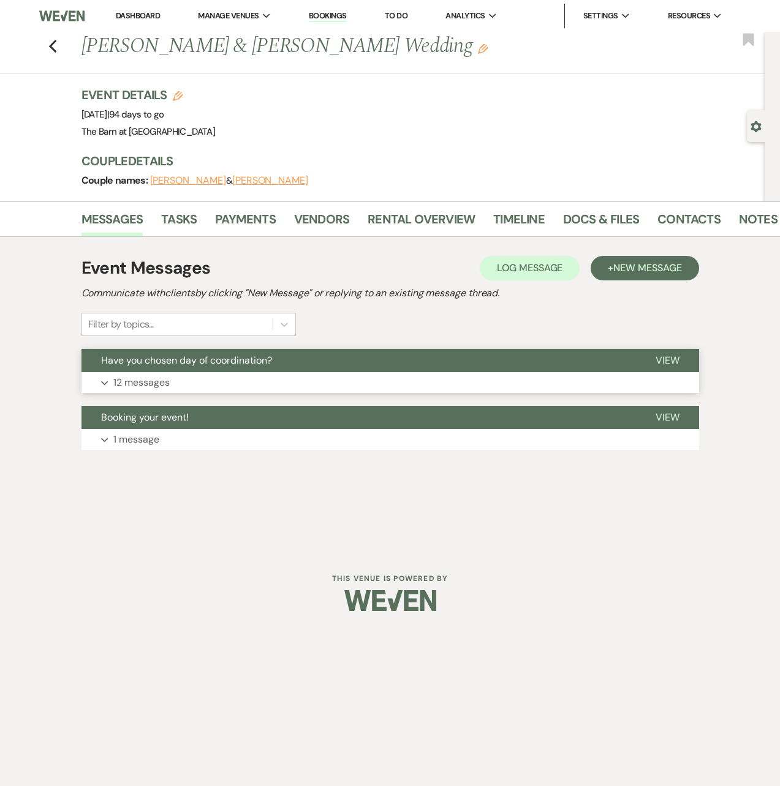
click at [260, 372] on button "Have you chosen day of coordination?" at bounding box center [358, 360] width 554 height 23
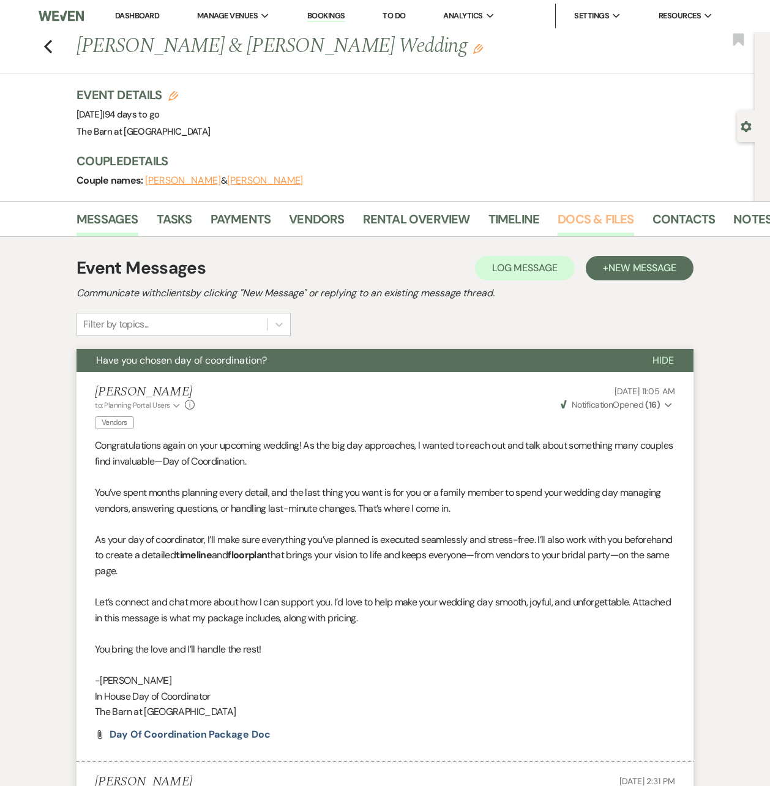
click at [609, 220] on link "Docs & Files" at bounding box center [596, 222] width 76 height 27
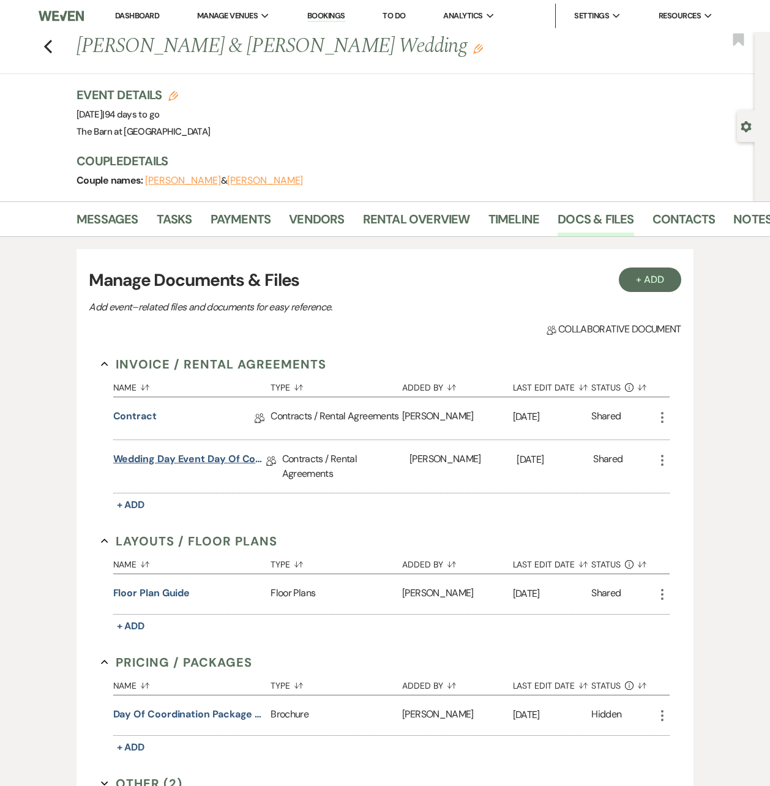
click at [236, 456] on link "Wedding Day Event Day of Coordinator" at bounding box center [189, 461] width 153 height 19
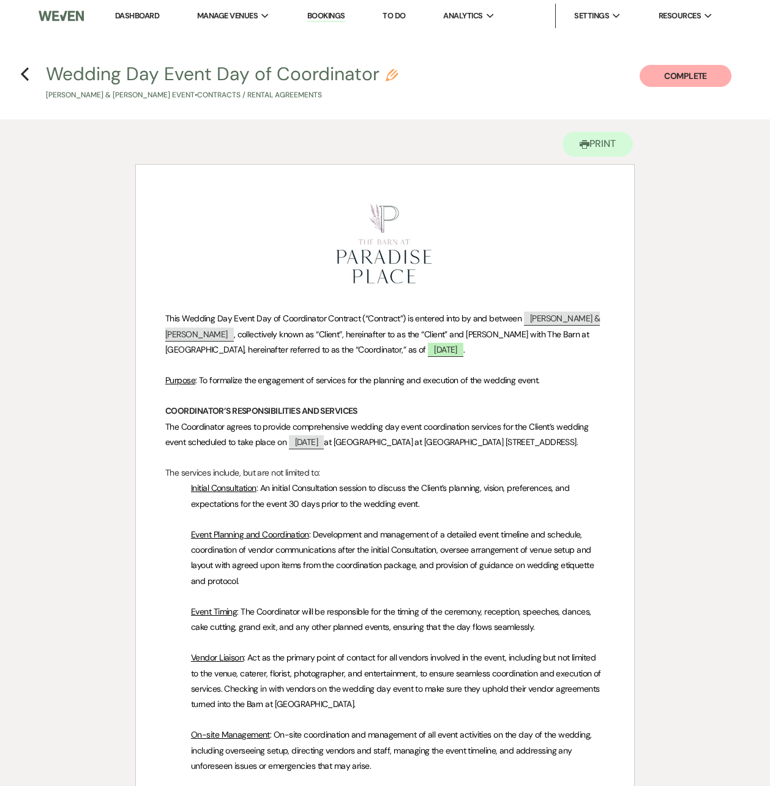
scroll to position [1609, 0]
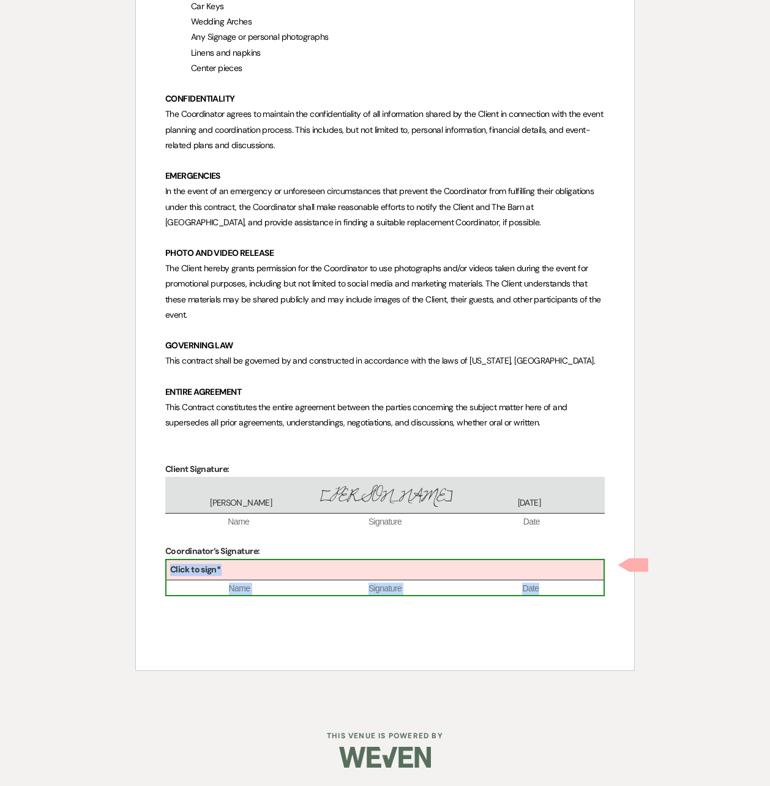
click at [262, 567] on div "Click to sign*" at bounding box center [385, 570] width 437 height 20
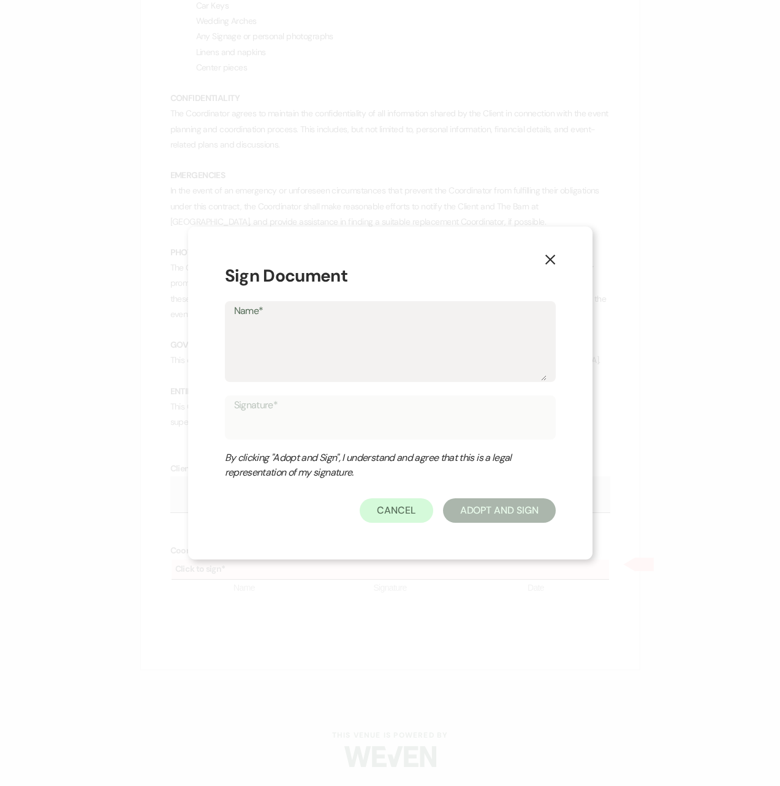
type textarea "h"
type input "h"
type textarea "ha"
type input "ha"
type textarea "hal"
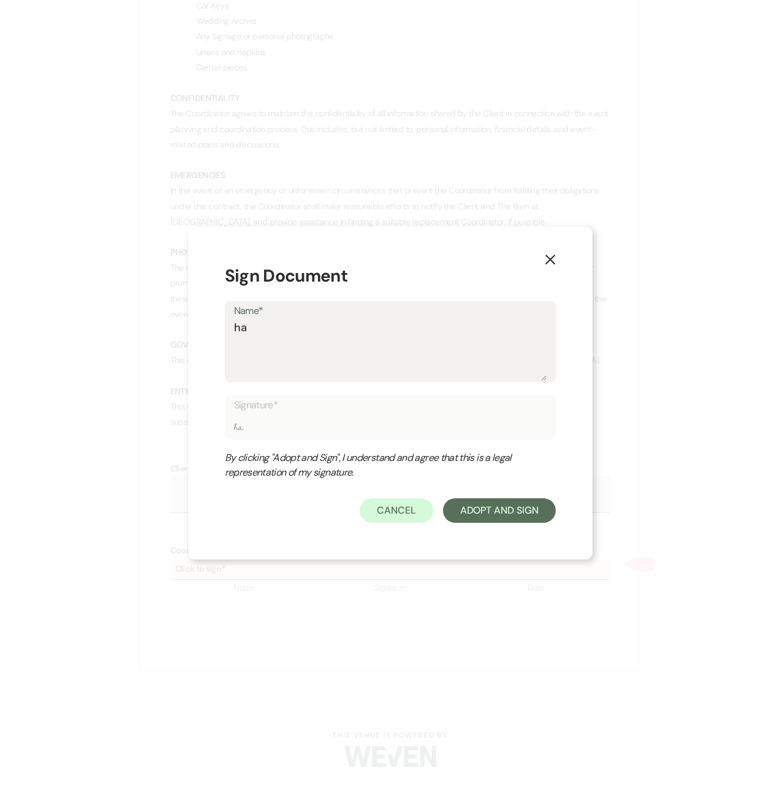
type input "hal"
type textarea "hale"
type input "hale"
type textarea "haley"
type input "haley"
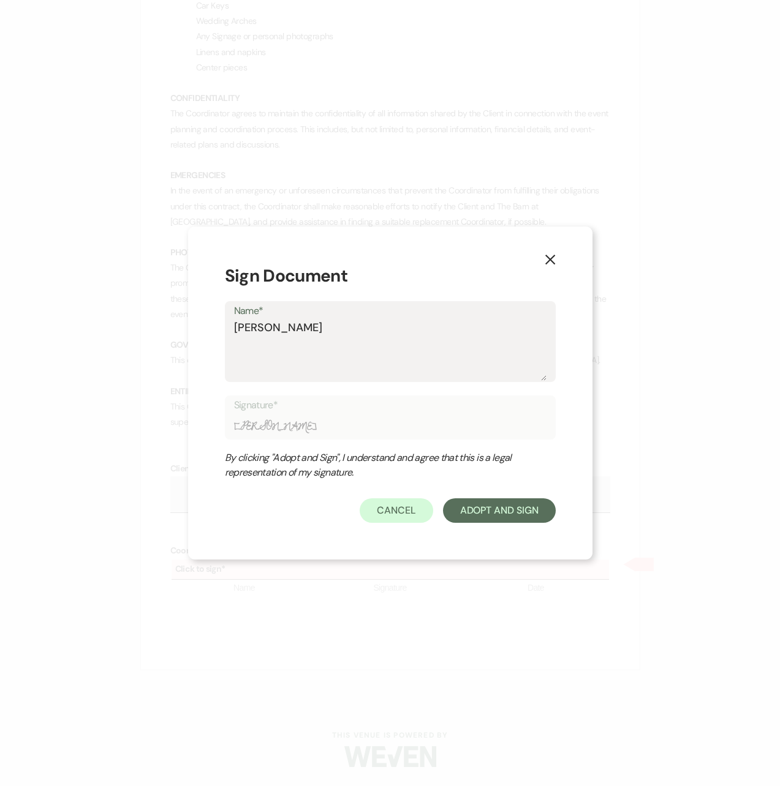
type textarea "haley"
type input "haley"
type textarea "haley"
type input "haley"
type textarea "hale"
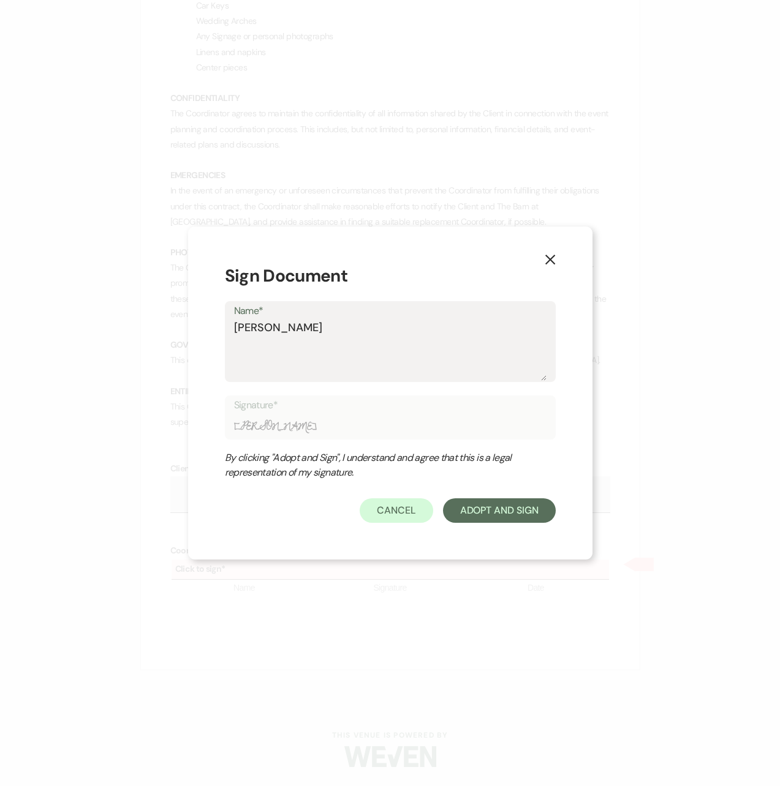
type input "hale"
type textarea "hal"
type input "hal"
type textarea "ha"
type input "ha"
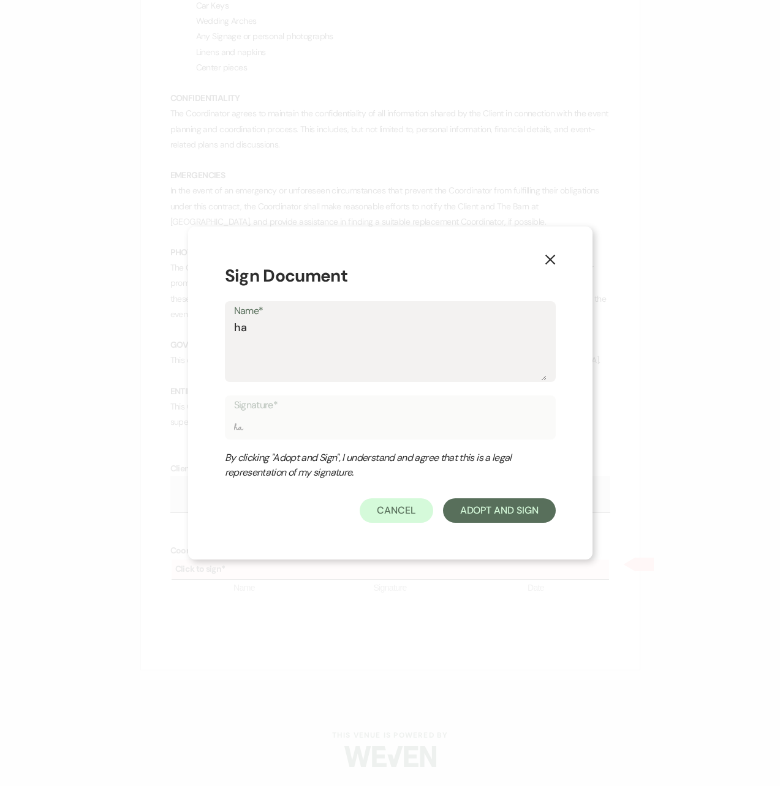
type textarea "h"
type input "h"
type textarea "H"
type input "H"
type textarea "Ha"
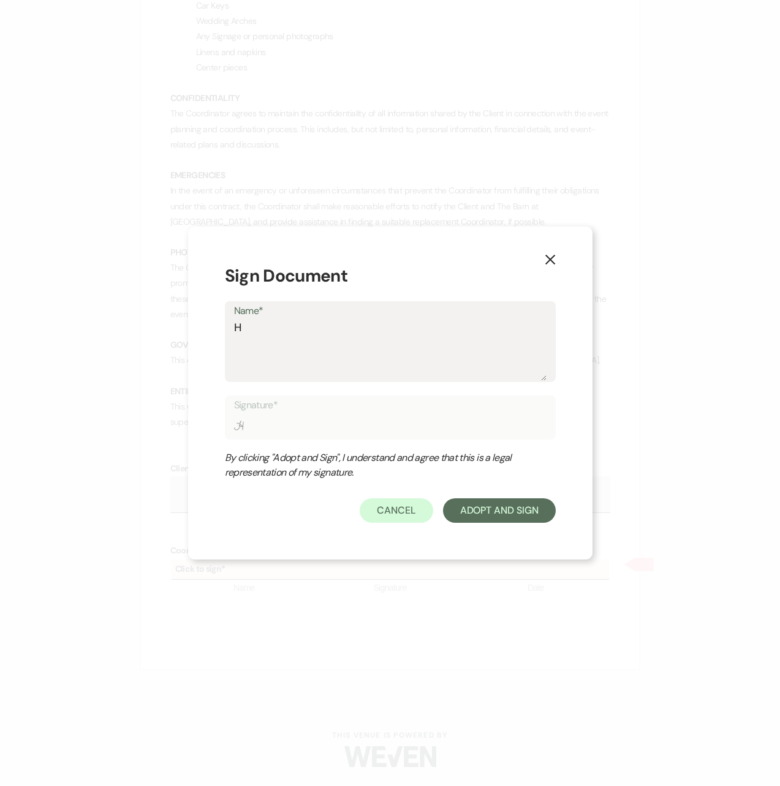
type input "Ha"
type textarea "Hal"
type input "Hal"
type textarea "[PERSON_NAME]"
type input "[PERSON_NAME]"
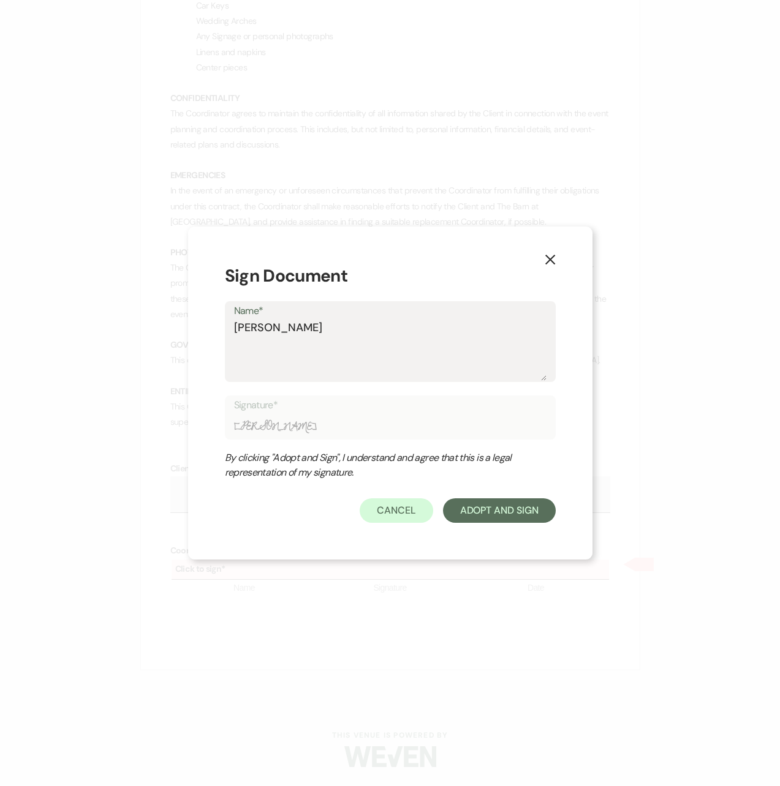
type textarea "[PERSON_NAME]"
type input "[PERSON_NAME]"
type textarea "[PERSON_NAME]"
type input "[PERSON_NAME]"
type textarea "[PERSON_NAME]"
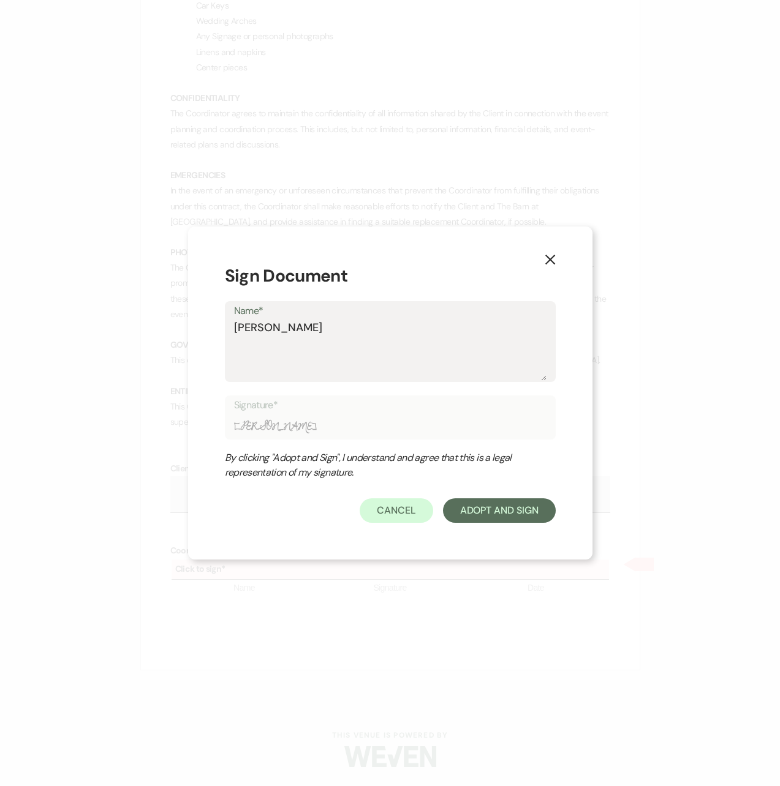
type input "[PERSON_NAME]"
type textarea "[PERSON_NAME] St"
type input "[PERSON_NAME] St"
type textarea "[PERSON_NAME]"
type input "[PERSON_NAME]"
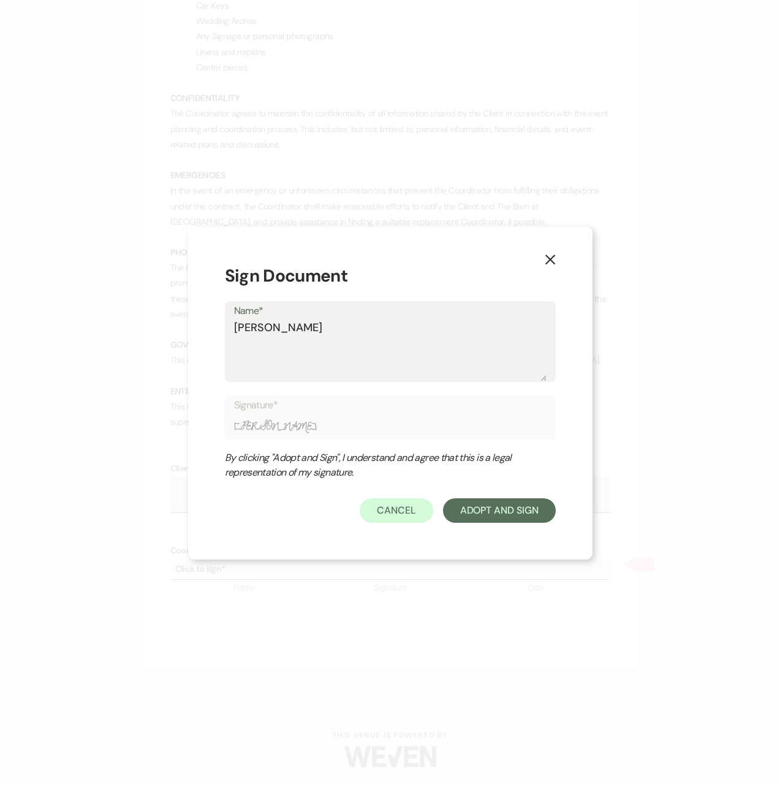
type textarea "[PERSON_NAME]"
type input "[PERSON_NAME]"
type textarea "[PERSON_NAME]"
type input "[PERSON_NAME]"
type textarea "[PERSON_NAME]"
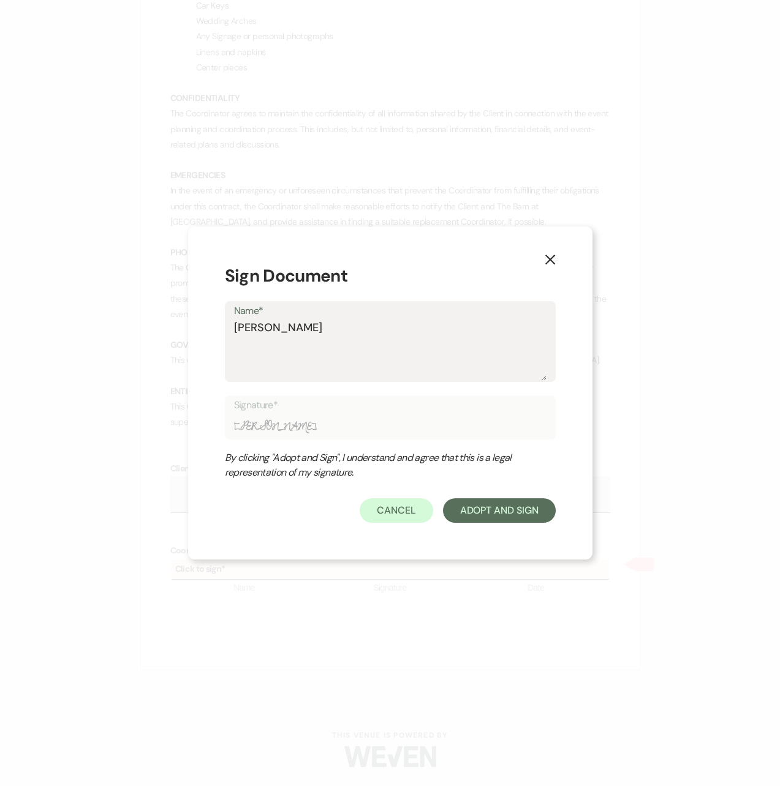
type input "[PERSON_NAME]"
type textarea "[PERSON_NAME]"
type input "[PERSON_NAME]"
type textarea "[PERSON_NAME]"
type input "[PERSON_NAME]"
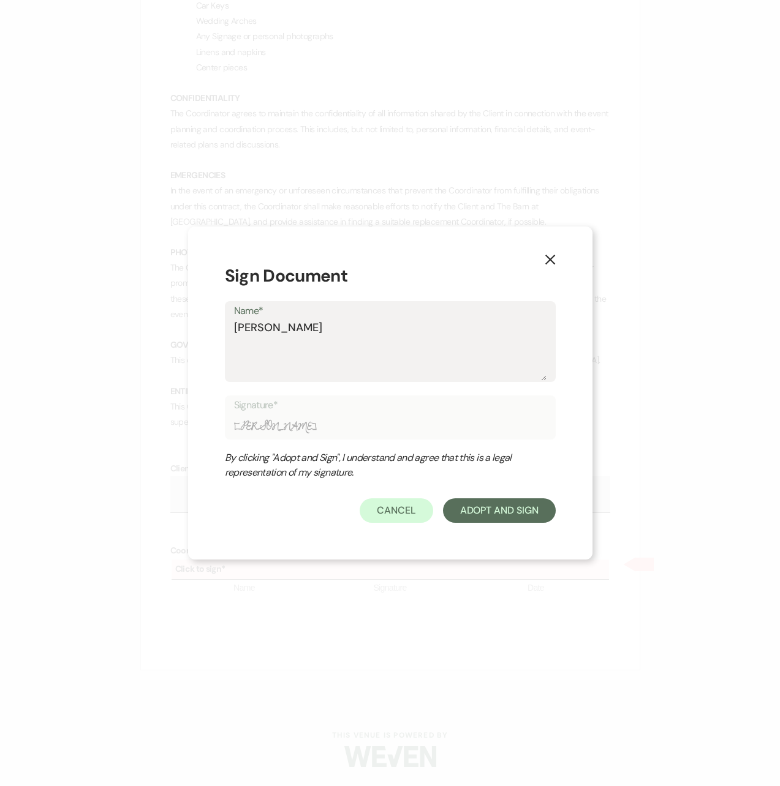
type textarea "[PERSON_NAME]"
type input "[PERSON_NAME]"
type textarea "[PERSON_NAME]"
type input "[PERSON_NAME]"
type textarea "[PERSON_NAME]"
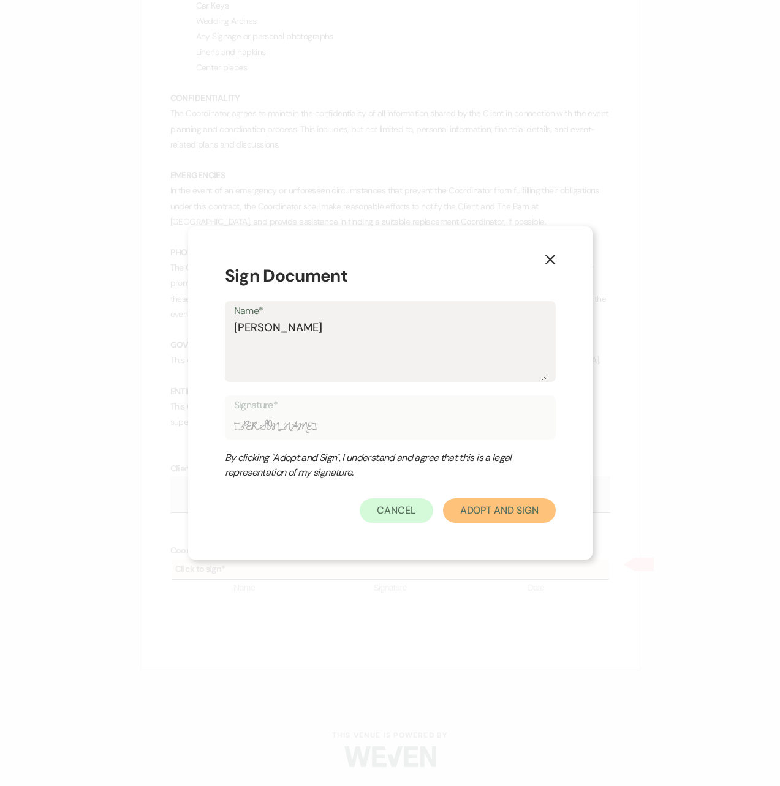
click at [507, 508] on button "Adopt And Sign" at bounding box center [499, 510] width 113 height 24
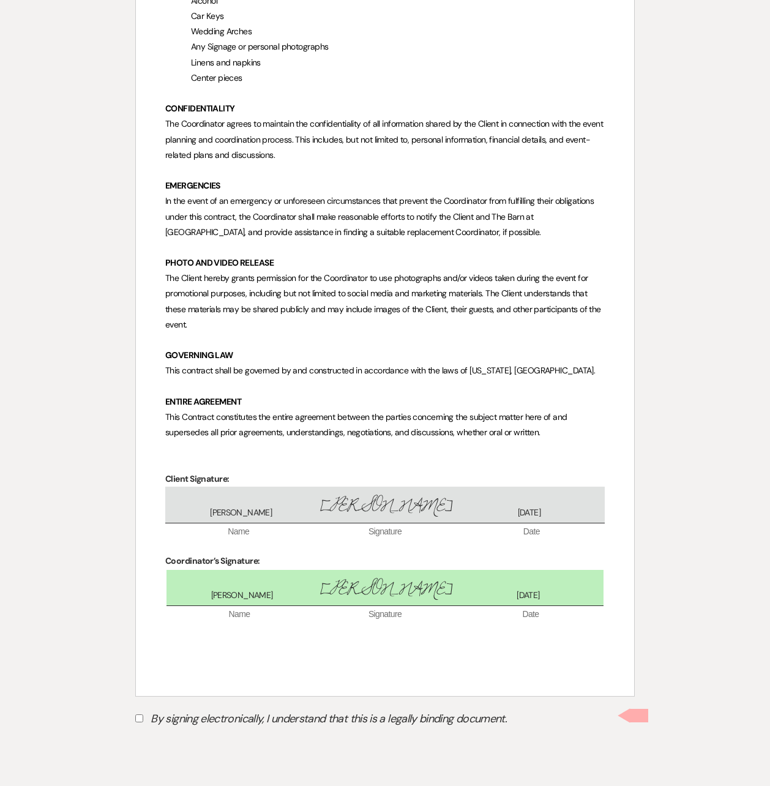
scroll to position [1659, 0]
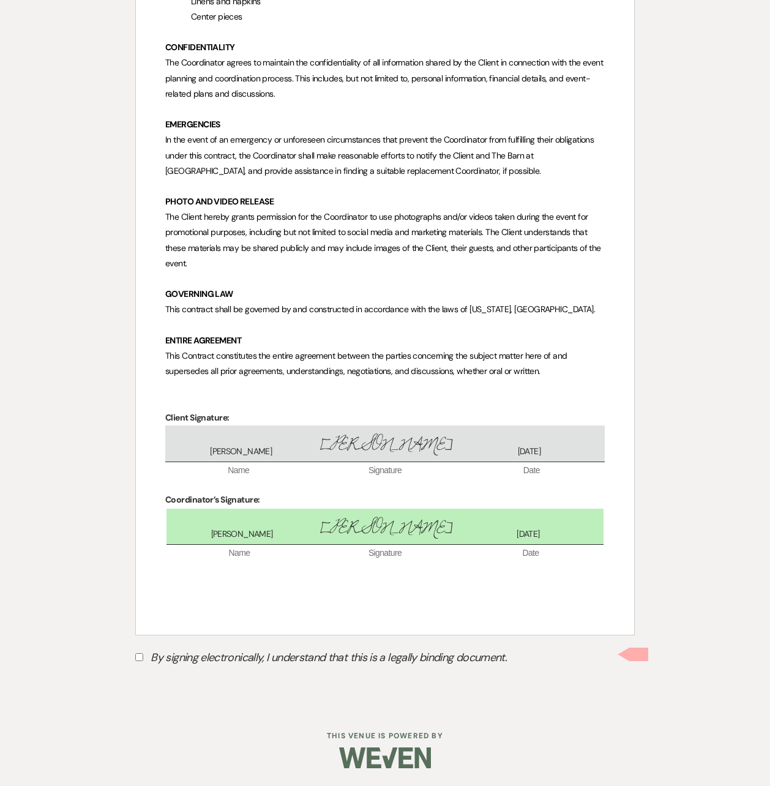
click at [140, 658] on input "By signing electronically, I understand that this is a legally binding document." at bounding box center [139, 657] width 8 height 8
checkbox input "true"
click at [209, 683] on button "Submit" at bounding box center [178, 688] width 86 height 22
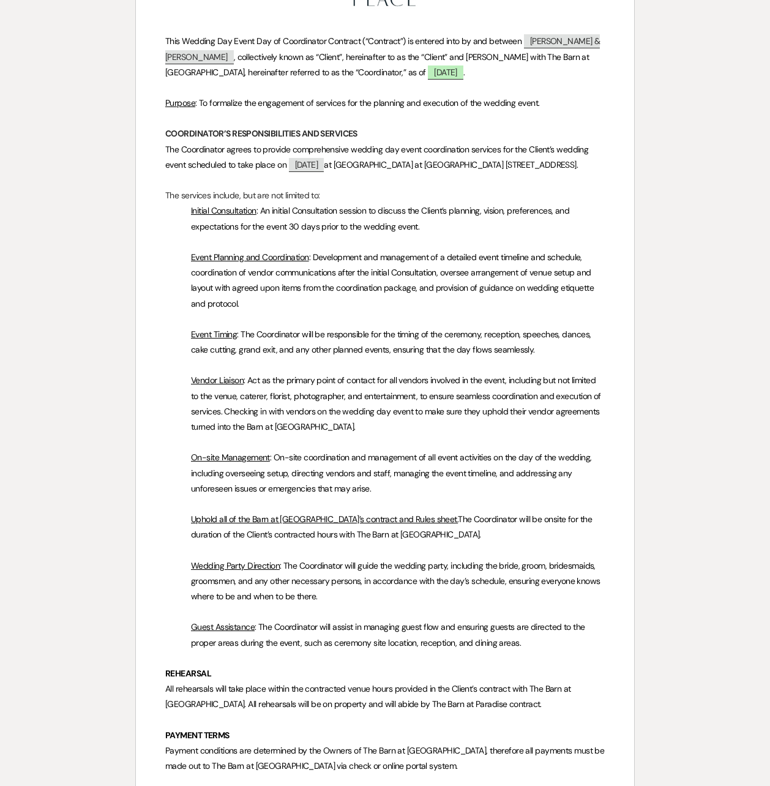
scroll to position [0, 0]
